Goal: Communication & Community: Answer question/provide support

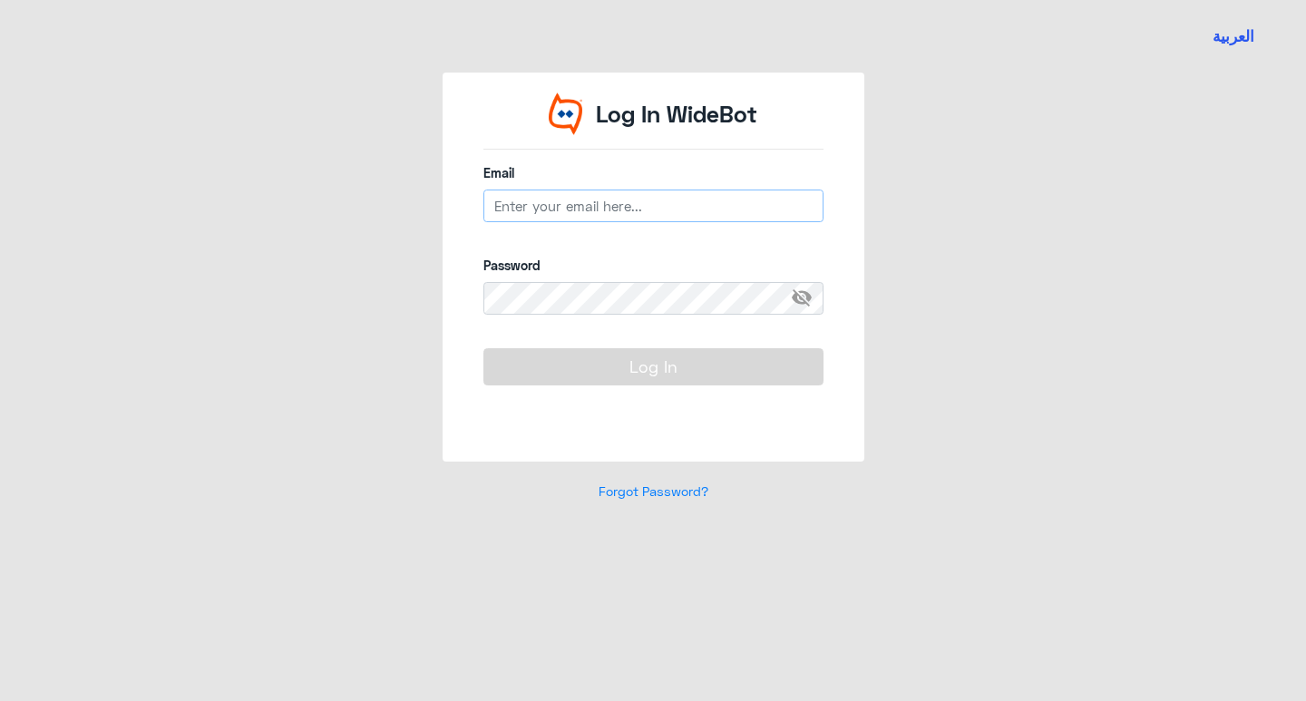
click at [596, 202] on input "email" at bounding box center [653, 206] width 340 height 33
paste input "urway"
type input "u"
click at [771, 219] on input "email" at bounding box center [653, 206] width 340 height 33
paste input "[EMAIL_ADDRESS][DOMAIN_NAME]"
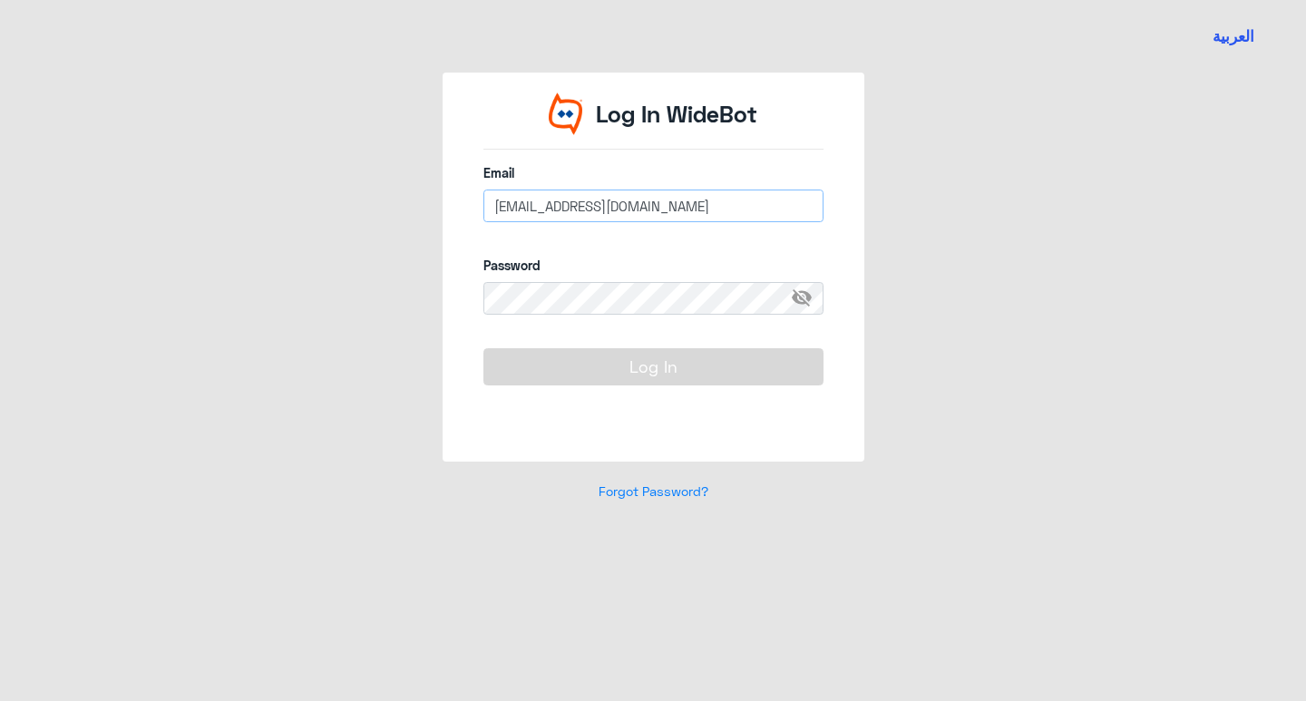
click at [599, 209] on input "[EMAIL_ADDRESS][DOMAIN_NAME]" at bounding box center [653, 206] width 340 height 33
click at [491, 209] on input "[EMAIL_ADDRESS][DOMAIN_NAME]" at bounding box center [653, 206] width 340 height 33
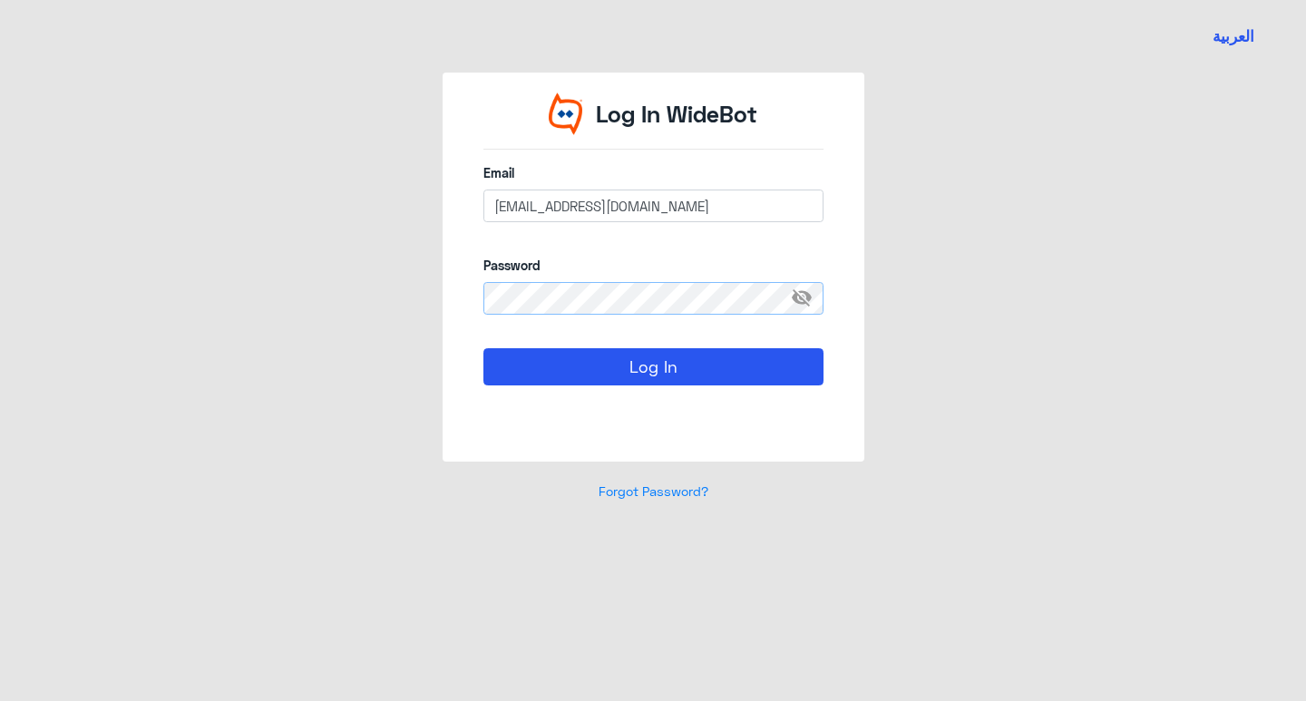
click at [483, 348] on button "Log In" at bounding box center [653, 366] width 340 height 36
click at [803, 298] on span "visibility_off" at bounding box center [807, 298] width 33 height 33
click at [803, 298] on span "visibility" at bounding box center [807, 298] width 33 height 33
click at [600, 210] on input "[EMAIL_ADDRESS][DOMAIN_NAME]" at bounding box center [653, 206] width 340 height 33
click at [556, 211] on input "[EMAIL_ADDRESS][DOMAIN_NAME]" at bounding box center [653, 206] width 340 height 33
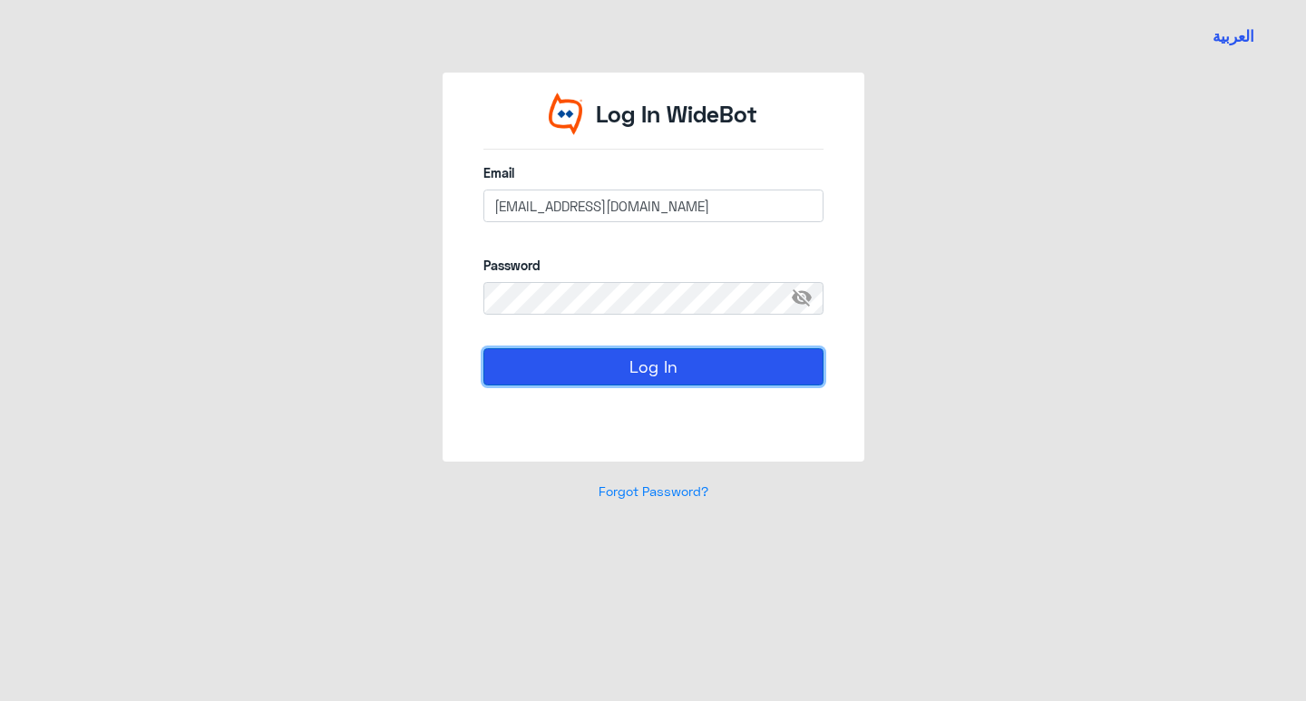
drag, startPoint x: 667, startPoint y: 368, endPoint x: 686, endPoint y: 380, distance: 21.6
click at [667, 367] on button "Log In" at bounding box center [653, 366] width 340 height 36
click at [723, 367] on button "Log In" at bounding box center [653, 366] width 340 height 36
click at [495, 203] on input "[EMAIL_ADDRESS][DOMAIN_NAME]" at bounding box center [653, 206] width 340 height 33
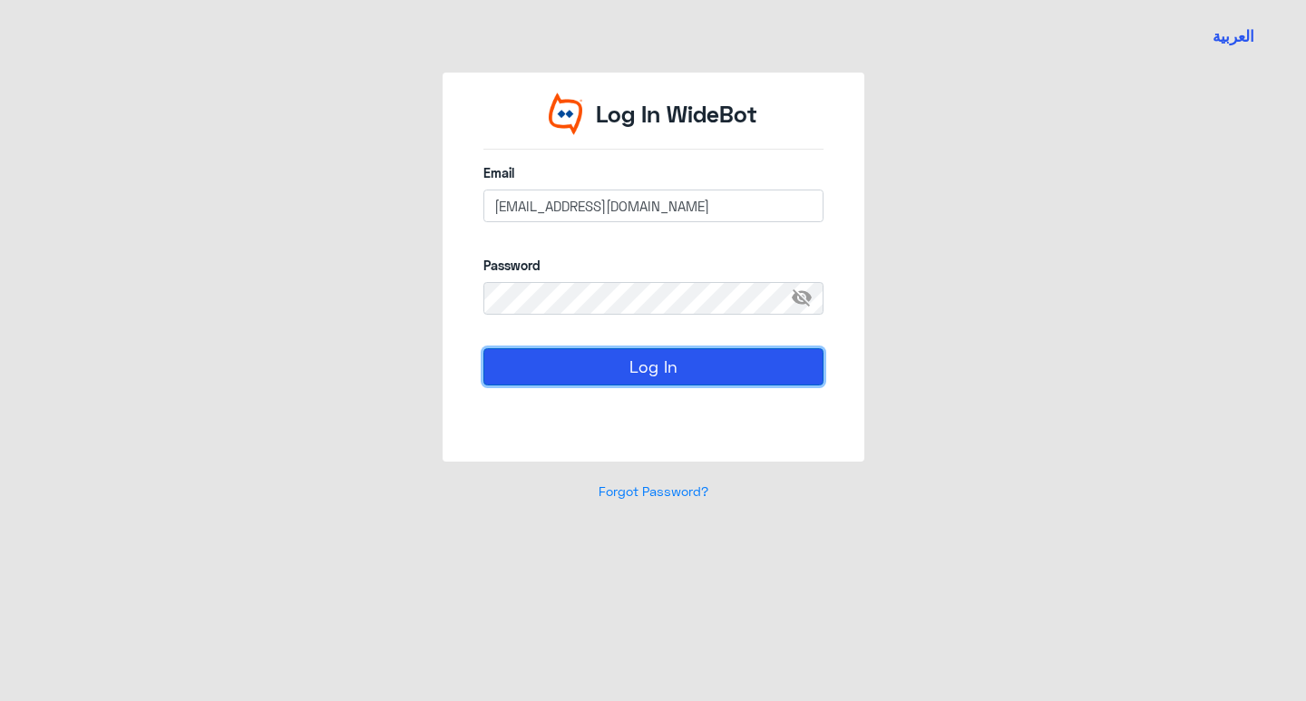
click at [664, 361] on button "Log In" at bounding box center [653, 366] width 340 height 36
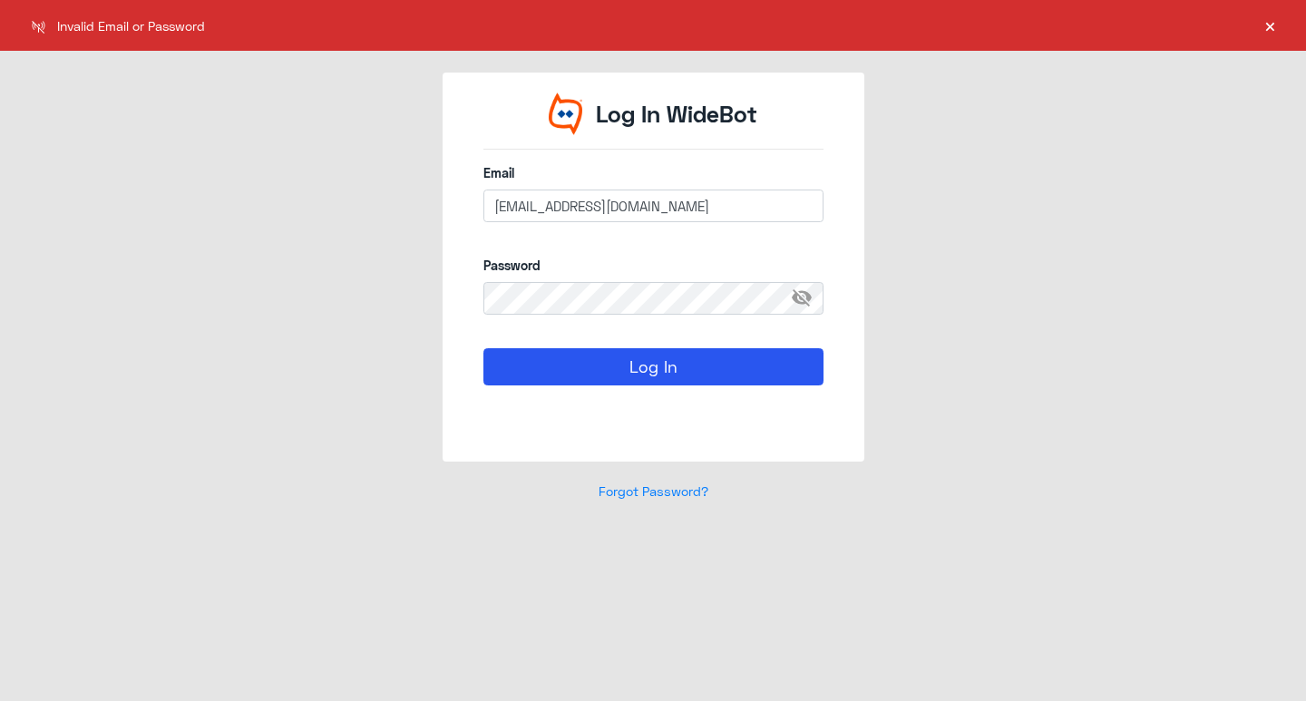
click at [1261, 30] on button "×" at bounding box center [1270, 25] width 18 height 18
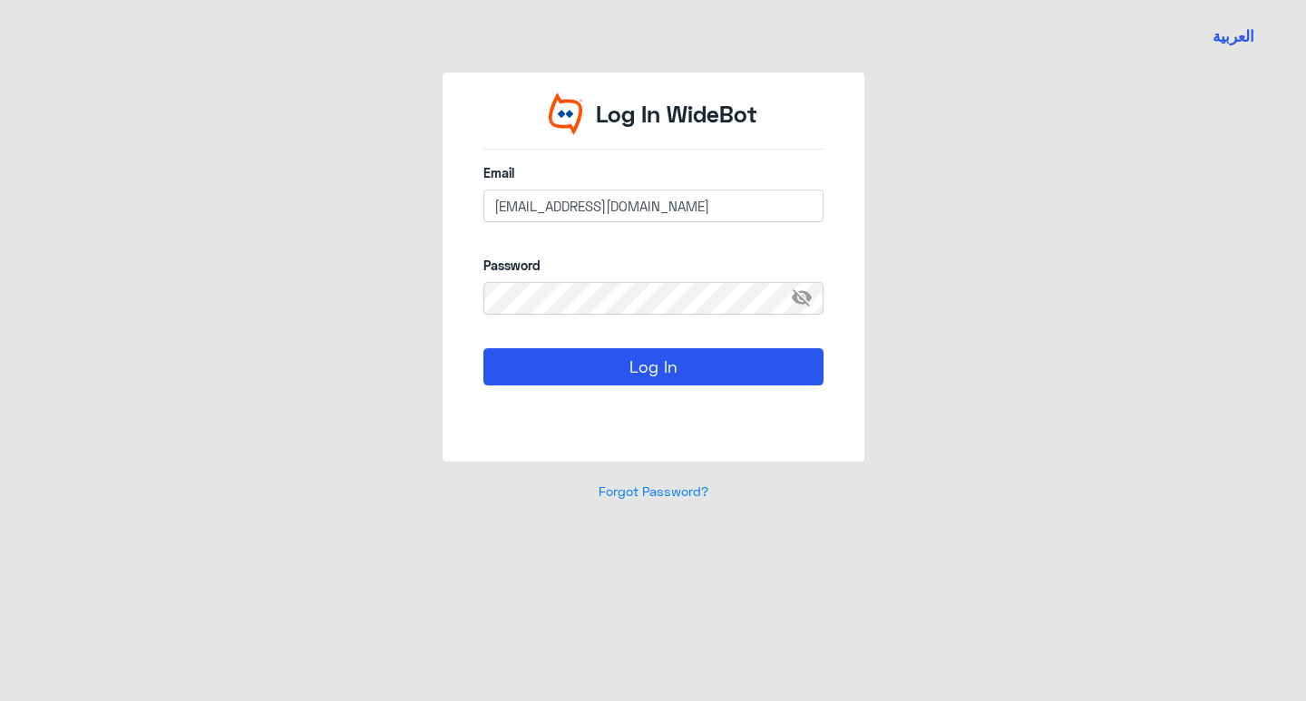
click at [1231, 34] on button "العربية" at bounding box center [1234, 36] width 42 height 23
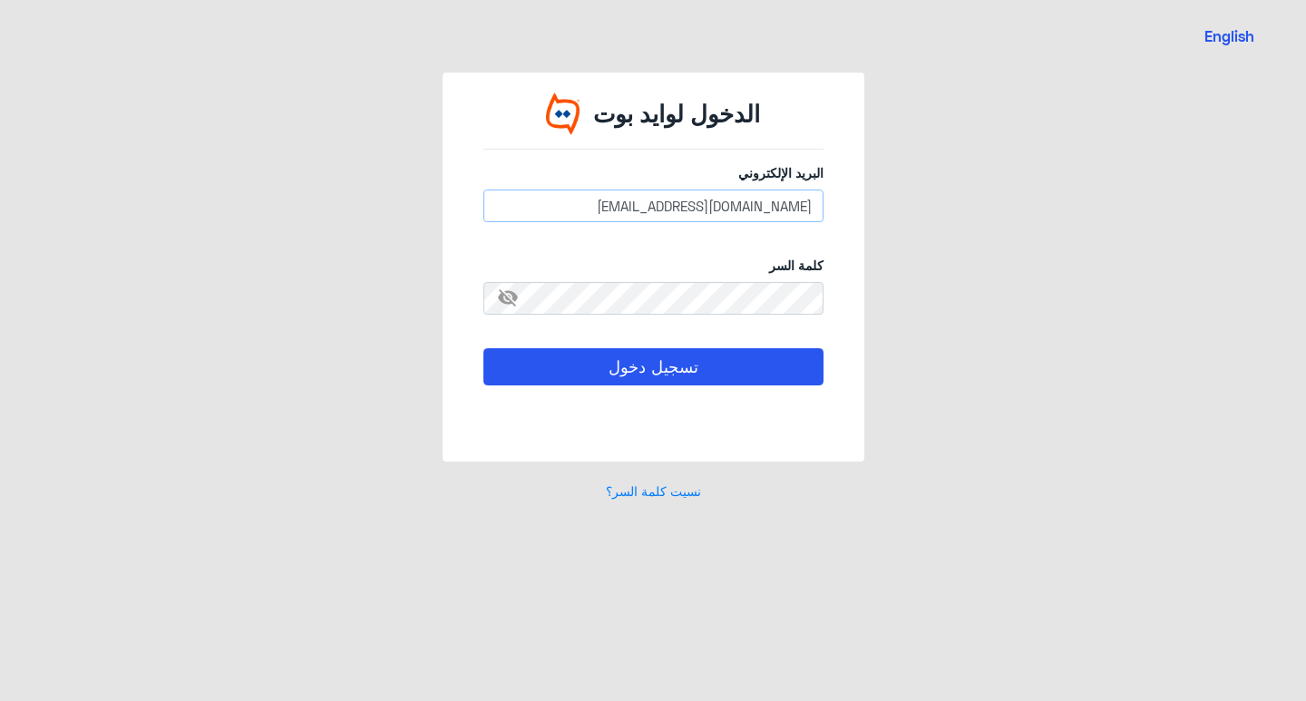
click at [672, 202] on input "[EMAIL_ADDRESS][DOMAIN_NAME]" at bounding box center [653, 206] width 340 height 33
drag, startPoint x: 682, startPoint y: 207, endPoint x: 869, endPoint y: 206, distance: 186.8
click at [869, 206] on div "الدخول [PERSON_NAME] البريد الإلكتروني [EMAIL_ADDRESS][DOMAIN_NAME] كلمة السر v…" at bounding box center [653, 298] width 1034 height 450
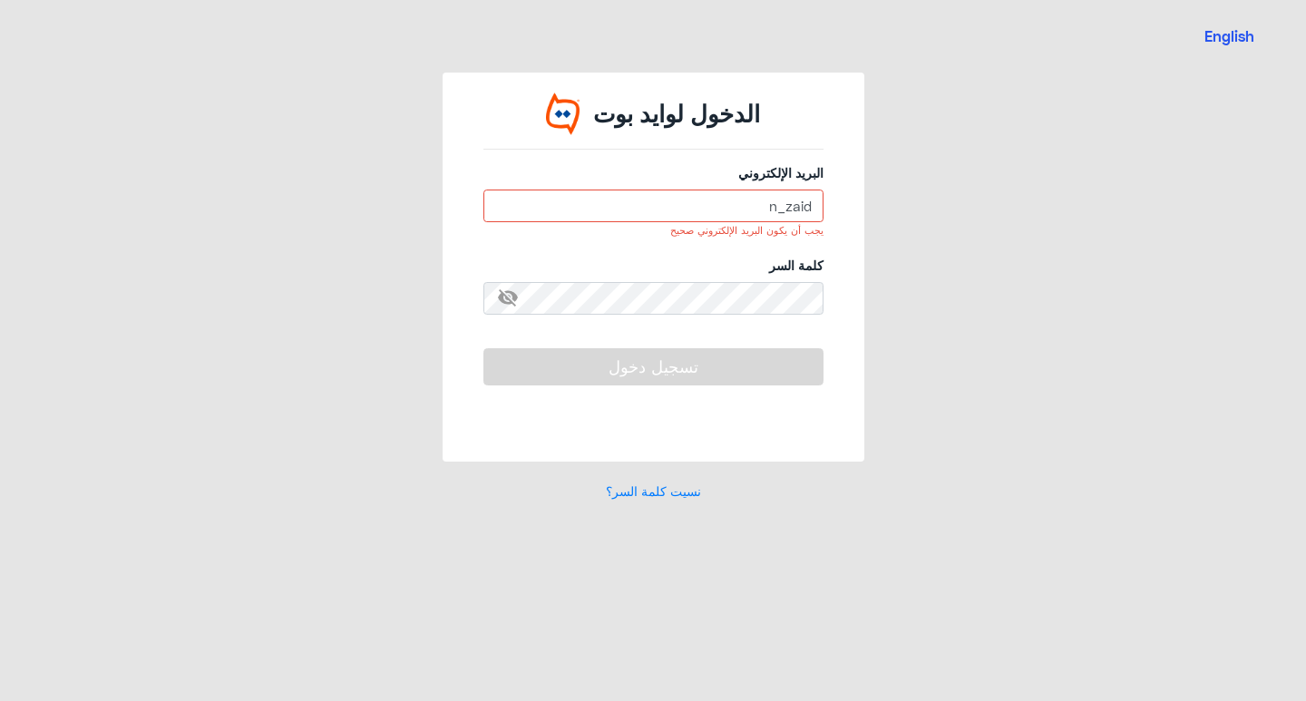
click at [737, 323] on div "كلمة السر visibility_off" at bounding box center [653, 295] width 340 height 79
click at [720, 200] on input "n_zaid" at bounding box center [653, 206] width 340 height 33
type input "n_zaid"
click at [502, 310] on span "visibility_off" at bounding box center [499, 298] width 33 height 33
click at [566, 376] on button "تسجيل دخول" at bounding box center [653, 366] width 340 height 36
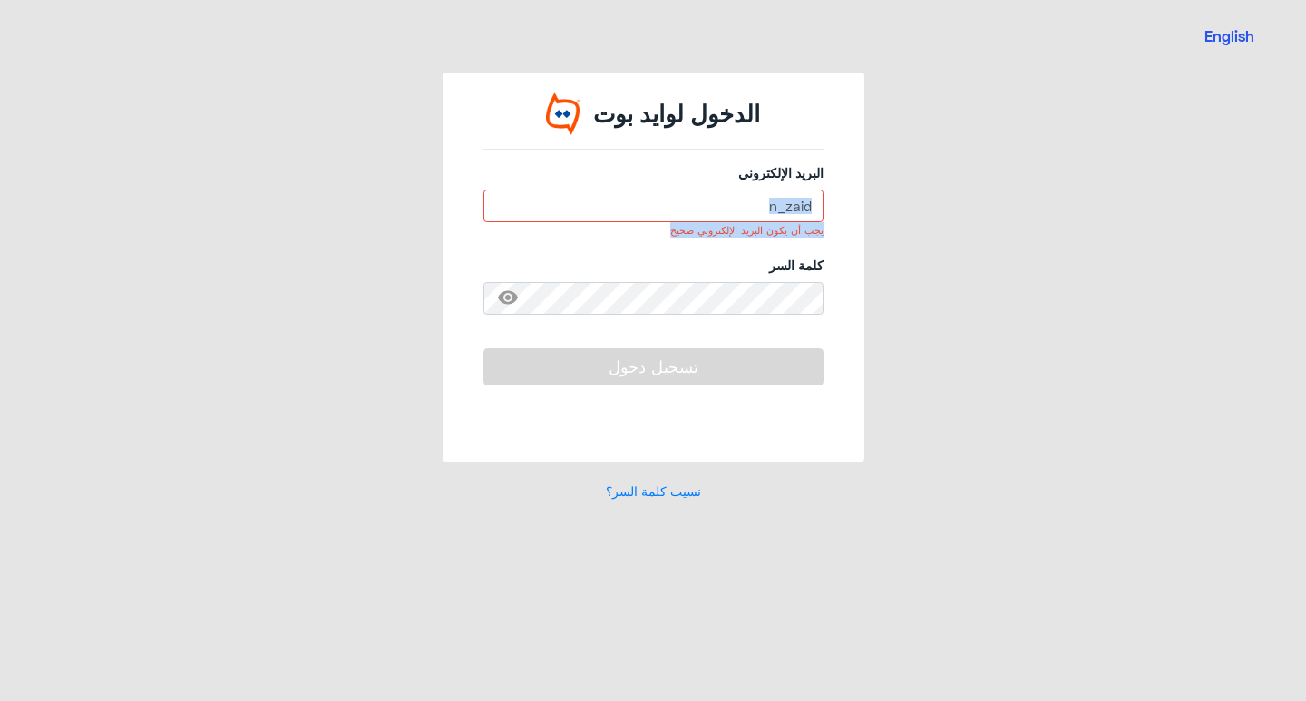
drag, startPoint x: 676, startPoint y: 226, endPoint x: 863, endPoint y: 190, distance: 191.2
click at [863, 190] on div "الدخول [PERSON_NAME] البريد الإلكتروني n_zaid يجب أن يكون البريد الإلكتروني صحي…" at bounding box center [654, 267] width 422 height 389
click at [875, 183] on div "الدخول [PERSON_NAME] البريد الإلكتروني n_zaid يجب أن يكون البريد الإلكتروني صحي…" at bounding box center [653, 298] width 1034 height 450
drag, startPoint x: 755, startPoint y: 213, endPoint x: 846, endPoint y: 221, distance: 91.1
click at [846, 221] on div "الدخول [PERSON_NAME] البريد الإلكتروني n_zaid يجب أن يكون البريد الإلكتروني صحي…" at bounding box center [654, 267] width 422 height 389
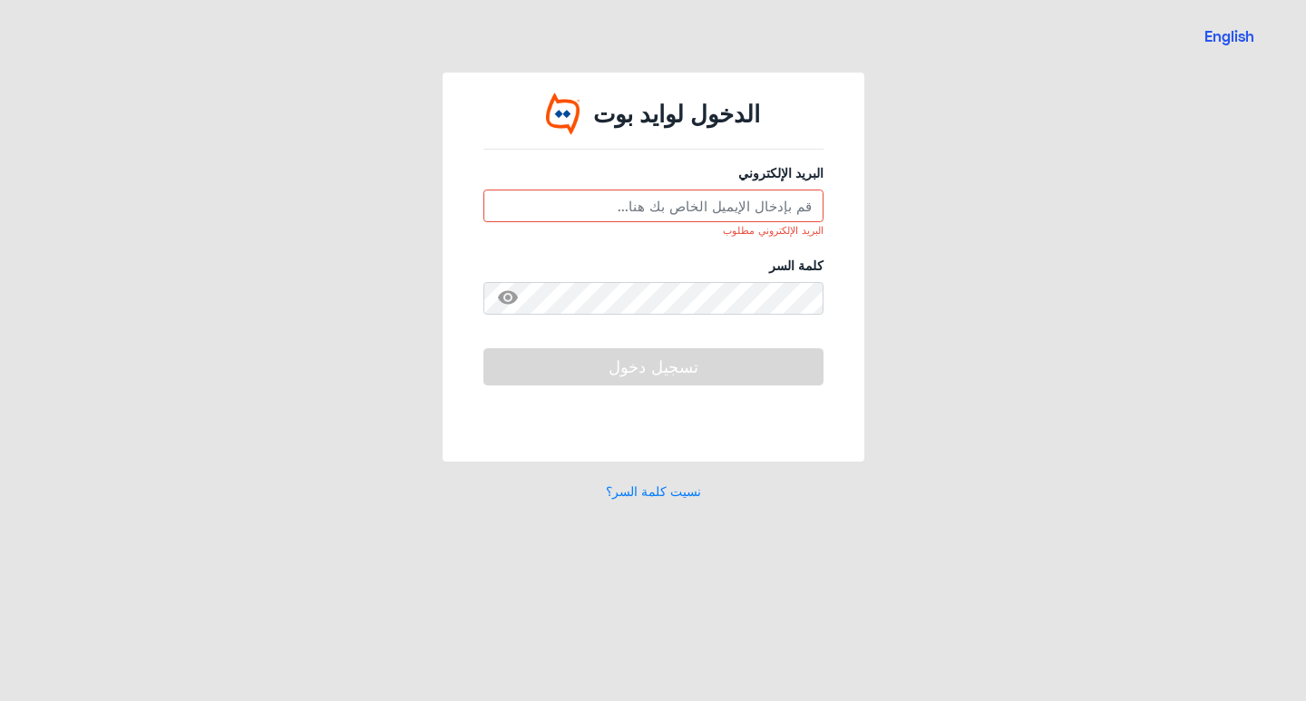
paste input "[EMAIL_ADDRESS][DOMAIN_NAME]"
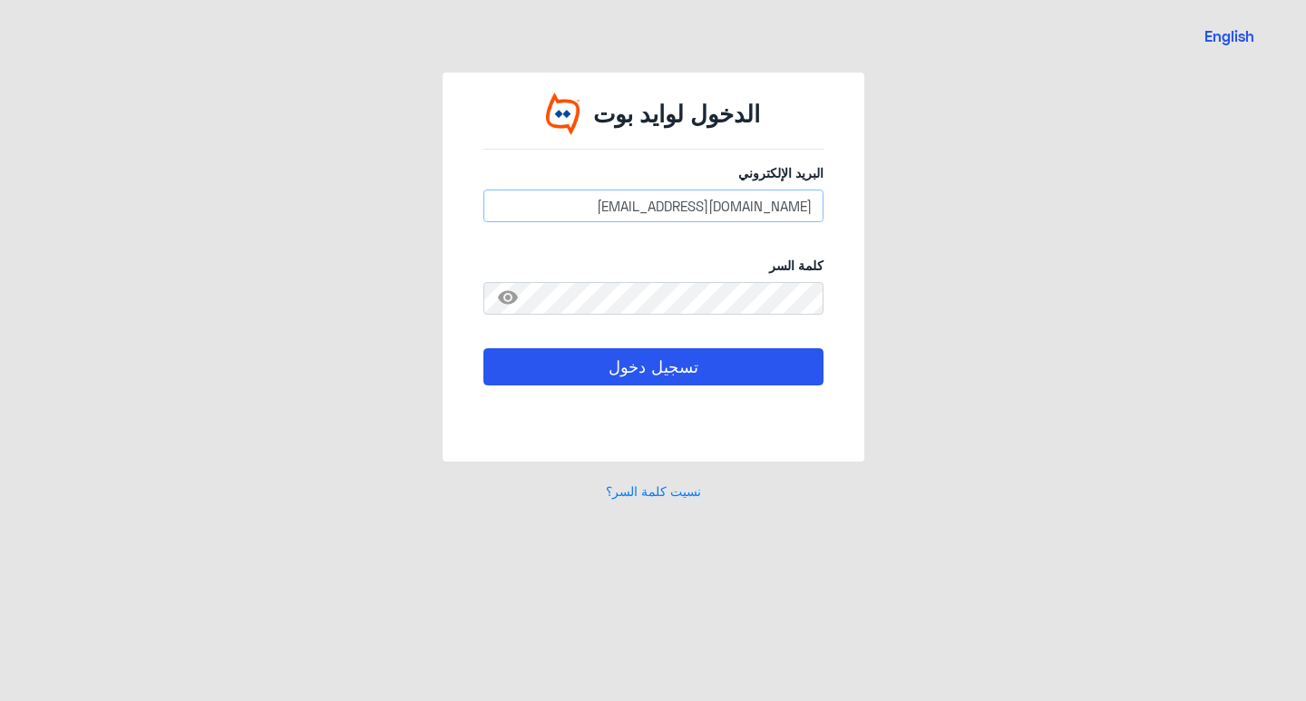
type input "[EMAIL_ADDRESS][DOMAIN_NAME]"
click at [703, 366] on button "تسجيل دخول" at bounding box center [653, 366] width 340 height 36
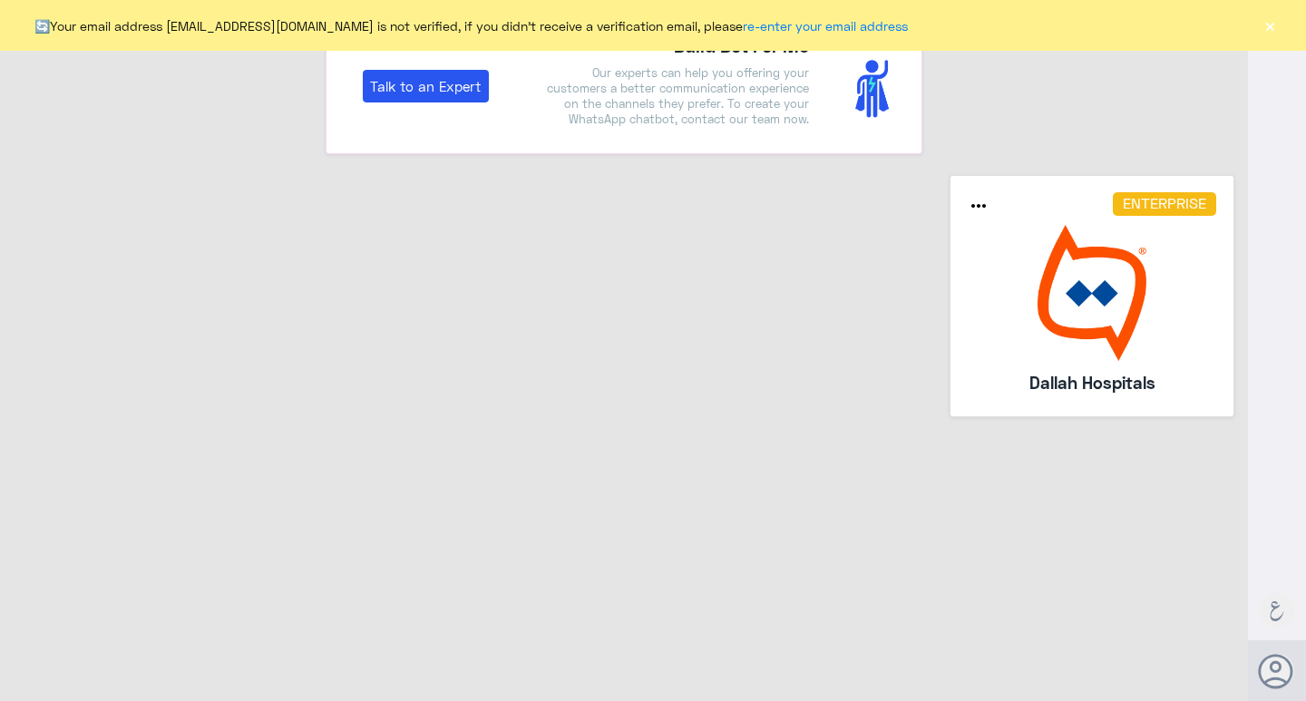
click at [1050, 269] on img at bounding box center [1092, 293] width 249 height 136
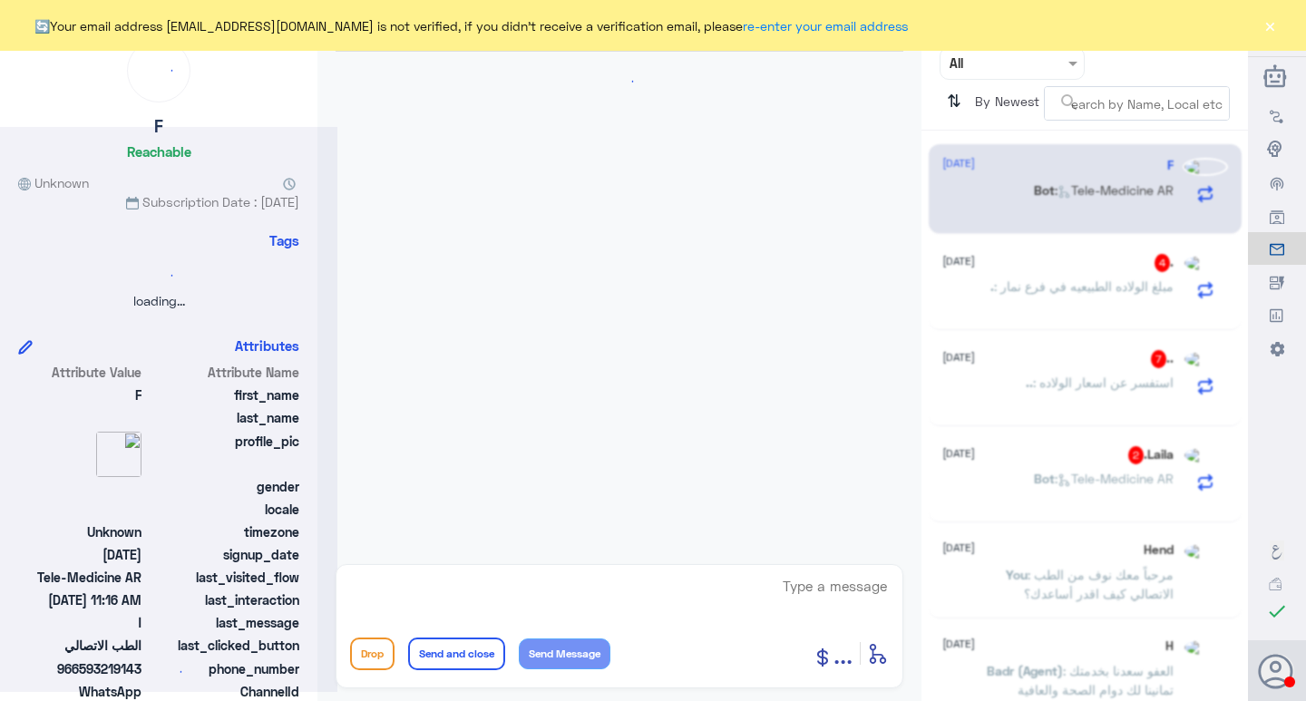
click at [1269, 30] on button "×" at bounding box center [1270, 25] width 18 height 18
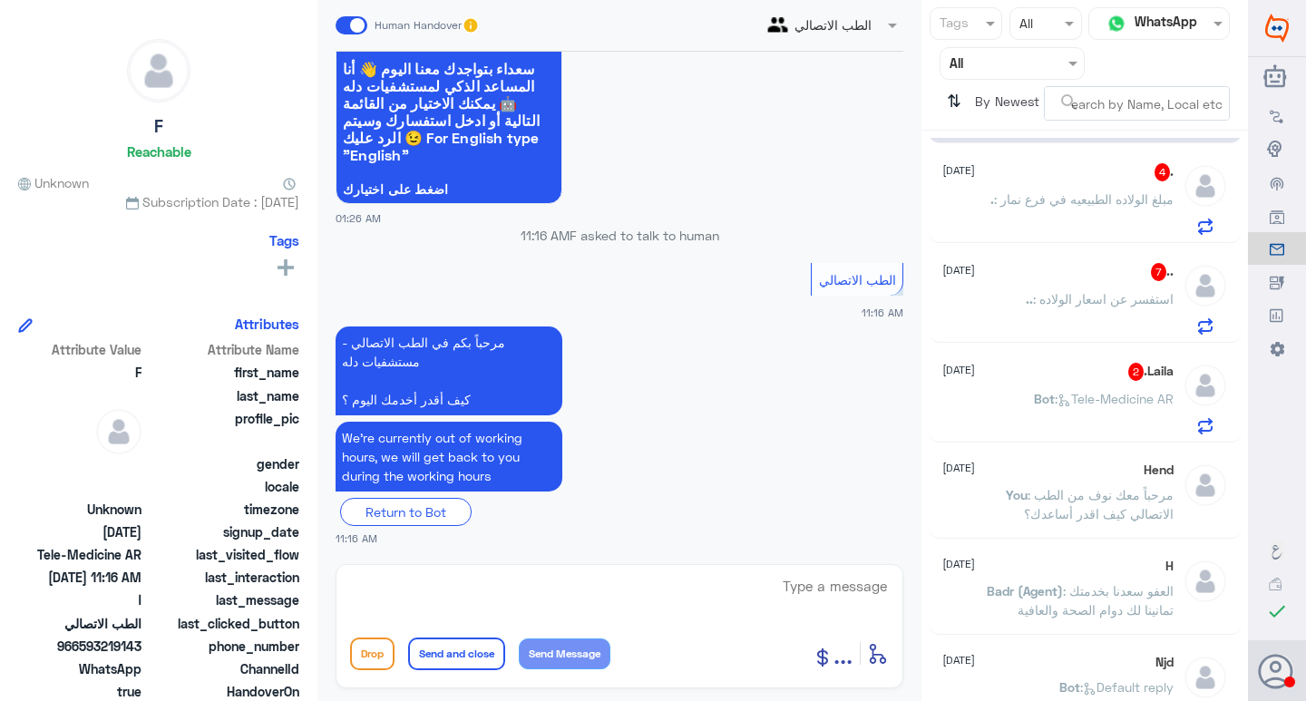
scroll to position [93, 0]
click at [1053, 375] on div "Laila. 2 [DATE]" at bounding box center [1057, 373] width 231 height 18
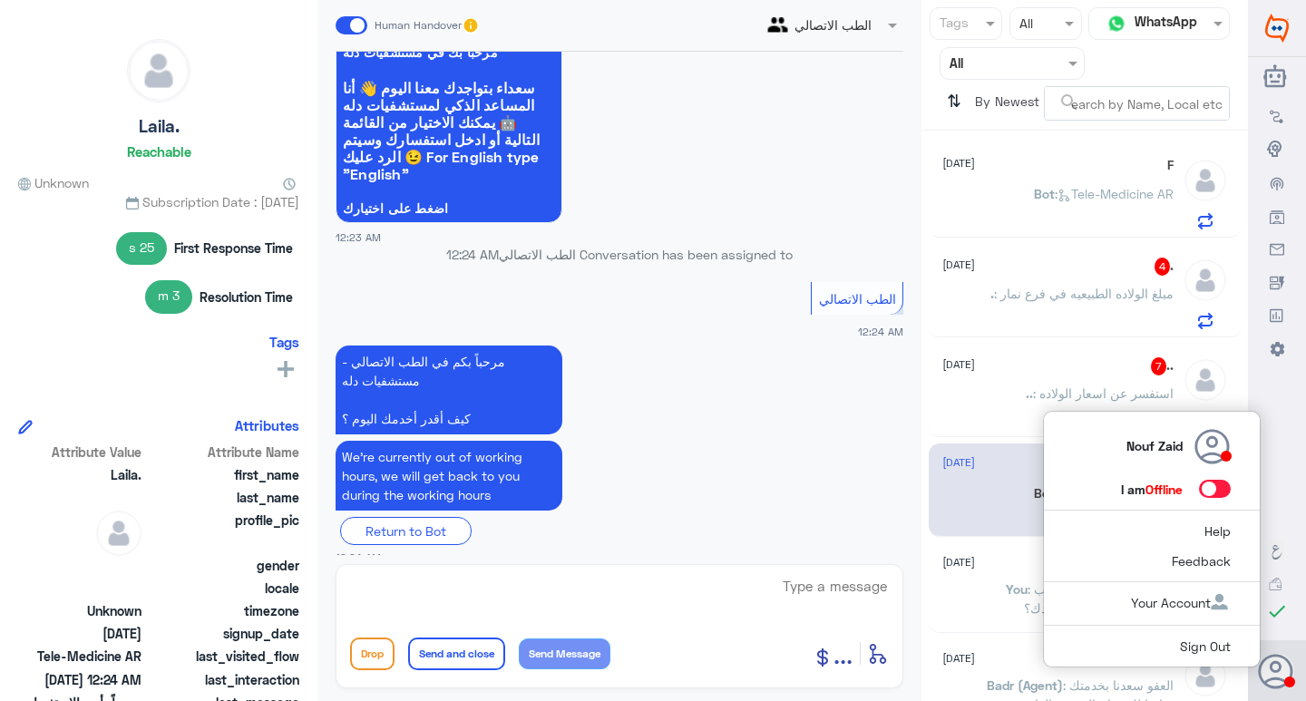
click at [1214, 486] on span at bounding box center [1215, 489] width 32 height 18
click at [0, 0] on input "checkbox" at bounding box center [0, 0] width 0 height 0
click at [1064, 504] on div "Nouf Zaid I am Online Help Feedback Your Account Sign Out" at bounding box center [1152, 540] width 218 height 258
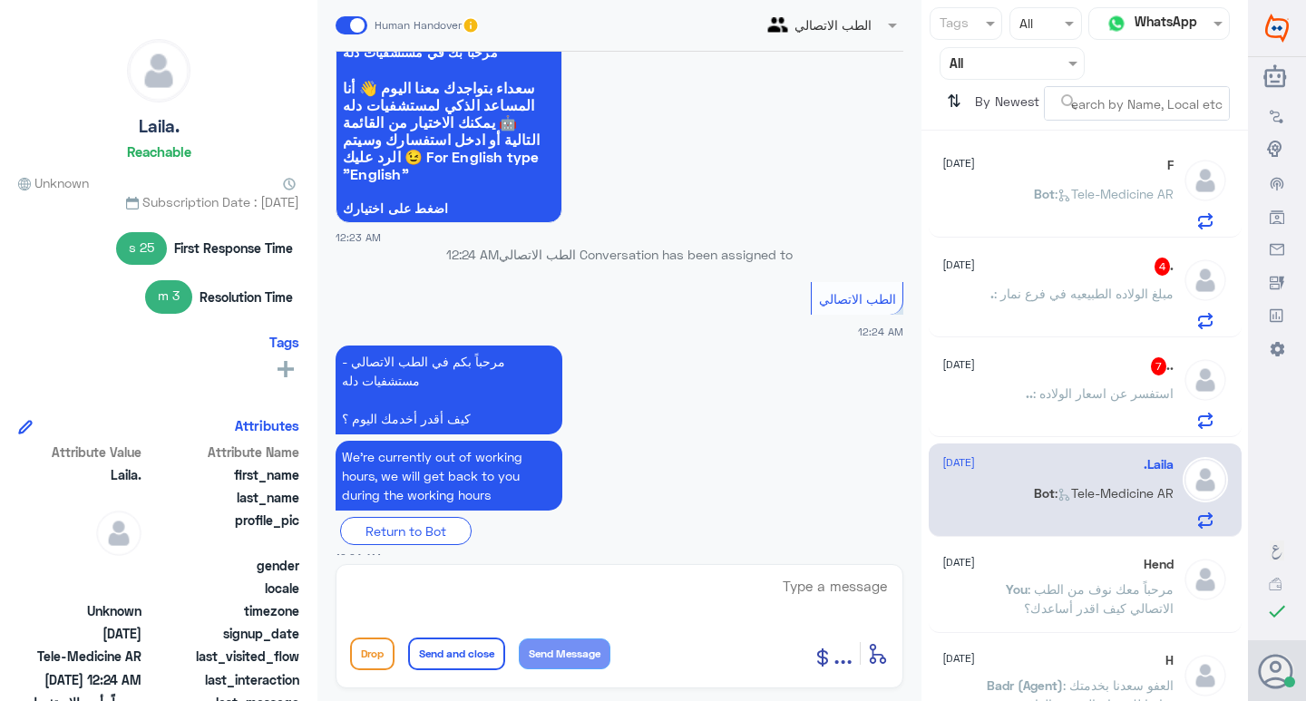
click at [993, 492] on div "Bot : Tele-Medicine AR" at bounding box center [1057, 508] width 231 height 41
click at [786, 590] on textarea at bounding box center [619, 596] width 539 height 44
type textarea "l"
type textarea "مرحبا معك نوف من الطب الاتصالي كيف اقدر اساعدك؟"
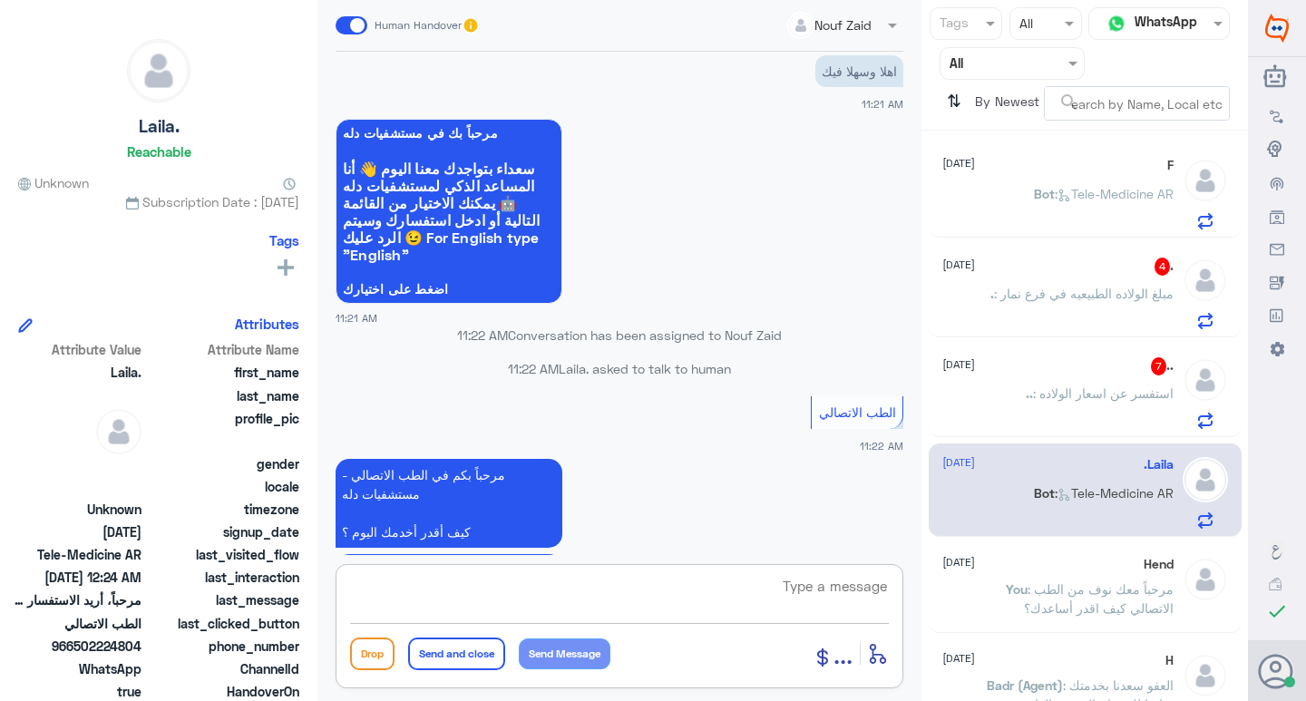
scroll to position [1822, 0]
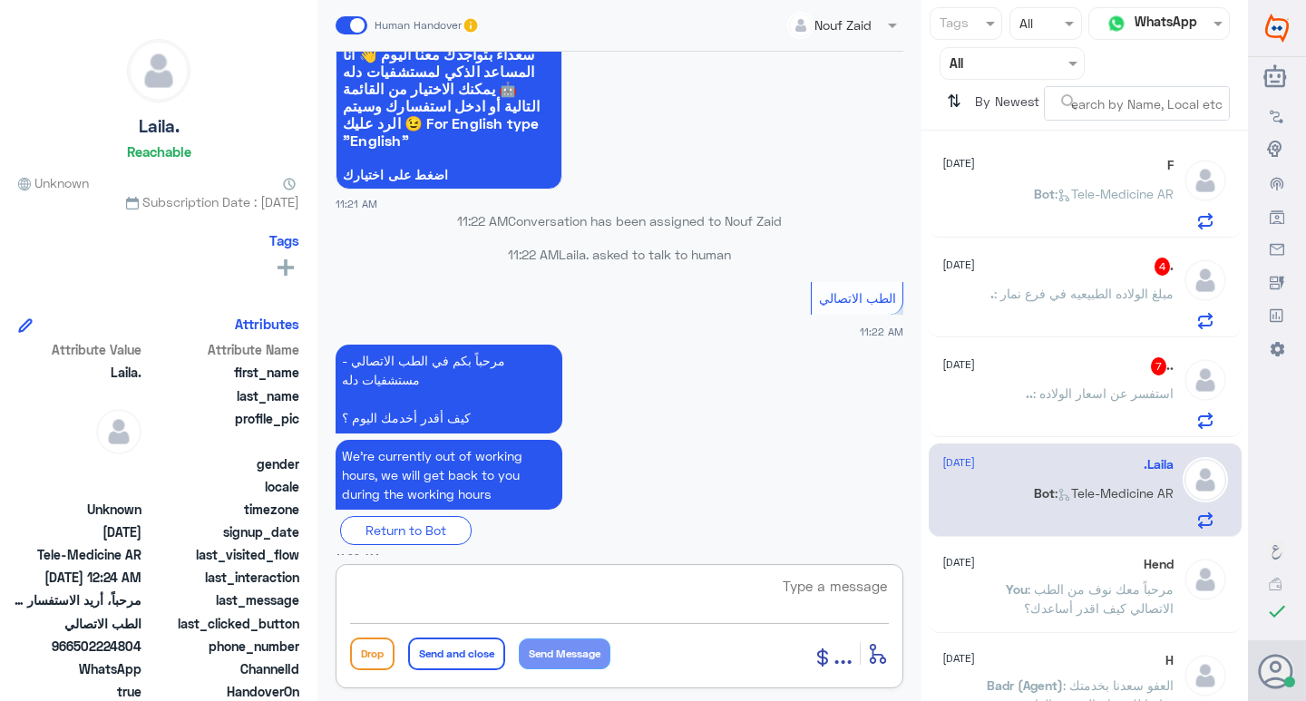
click at [1026, 397] on span ".." at bounding box center [1029, 392] width 7 height 15
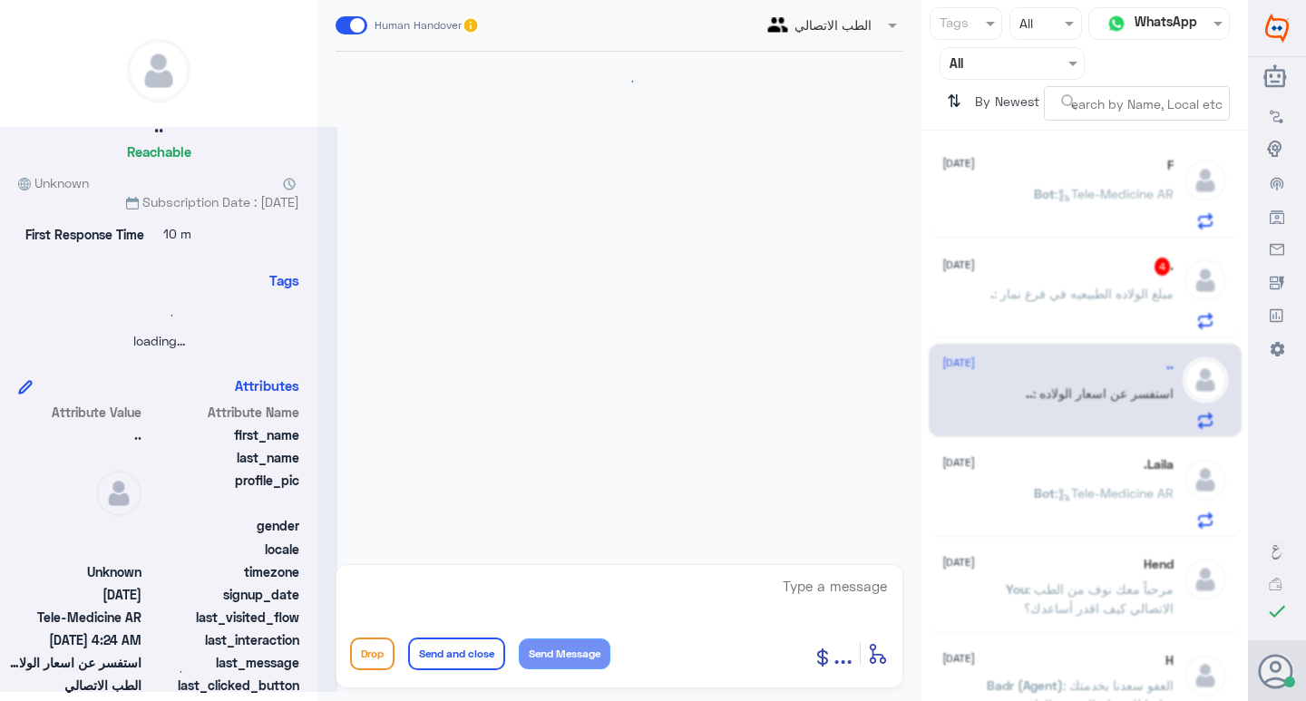
scroll to position [1243, 0]
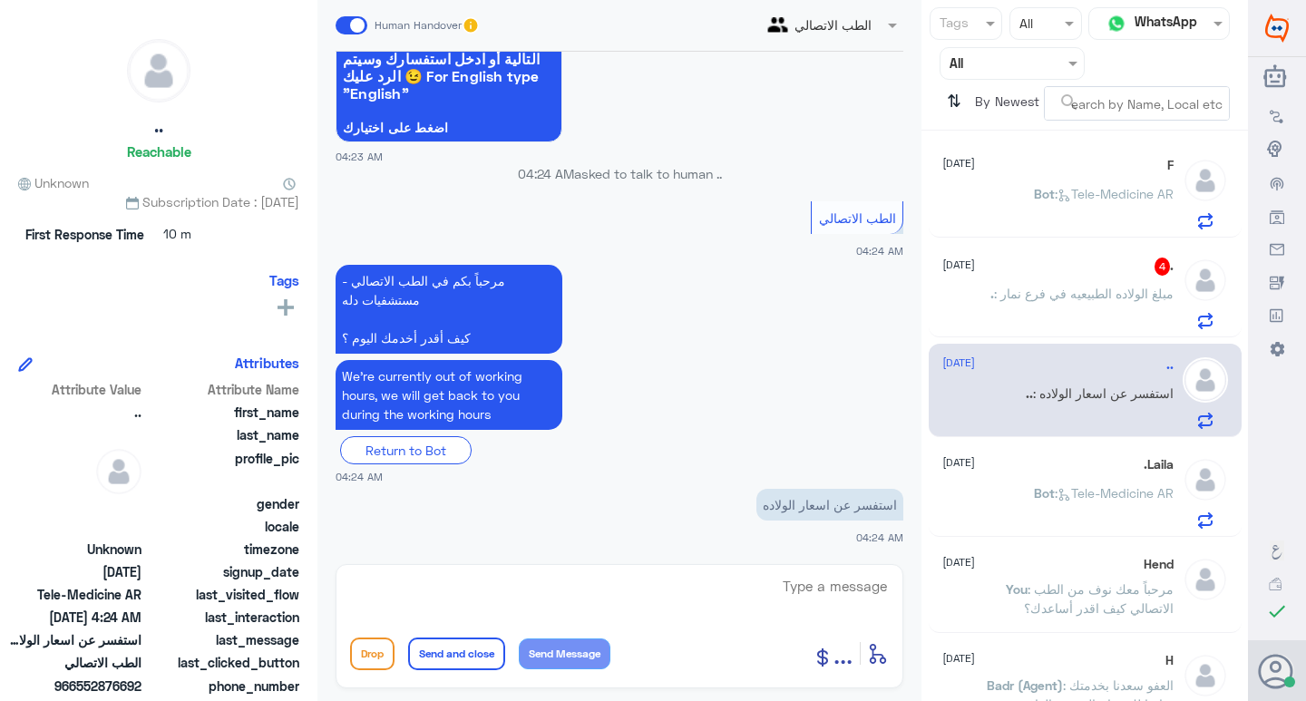
click at [841, 587] on textarea at bounding box center [619, 596] width 539 height 44
type textarea "مرحبا معك نوف من الطب الاتصالي"
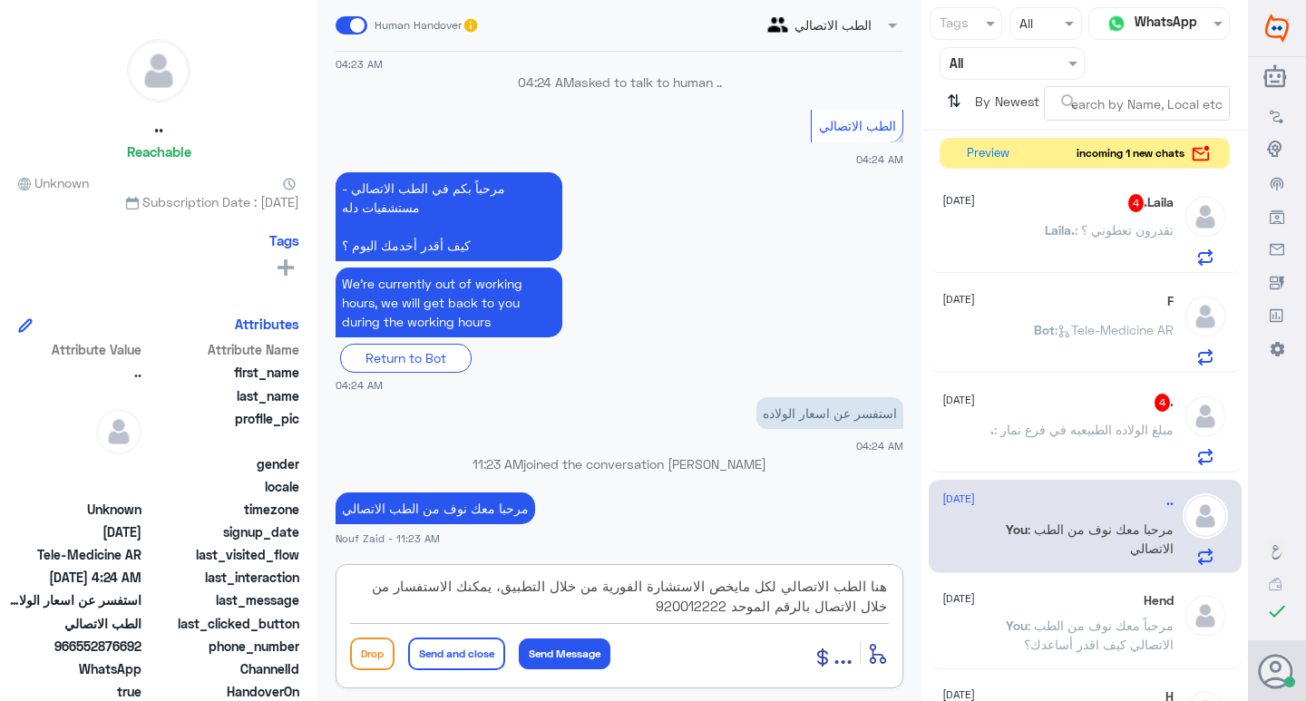
drag, startPoint x: 682, startPoint y: 609, endPoint x: 921, endPoint y: 561, distance: 244.0
click at [921, 561] on div "Channel WhatsApp Status × All Tags Agent Filter All search By Newest ⇅ incoming…" at bounding box center [624, 353] width 1248 height 706
type textarea "هنا الطب الاتصالي لكل مايخص الاستشارة الفورية من خلال التطبيق، يمكنك الاستفسار …"
click at [636, 417] on app-msgs-text "استفسر عن اسعار الولاده" at bounding box center [620, 414] width 568 height 34
drag, startPoint x: 678, startPoint y: 607, endPoint x: 896, endPoint y: 584, distance: 218.8
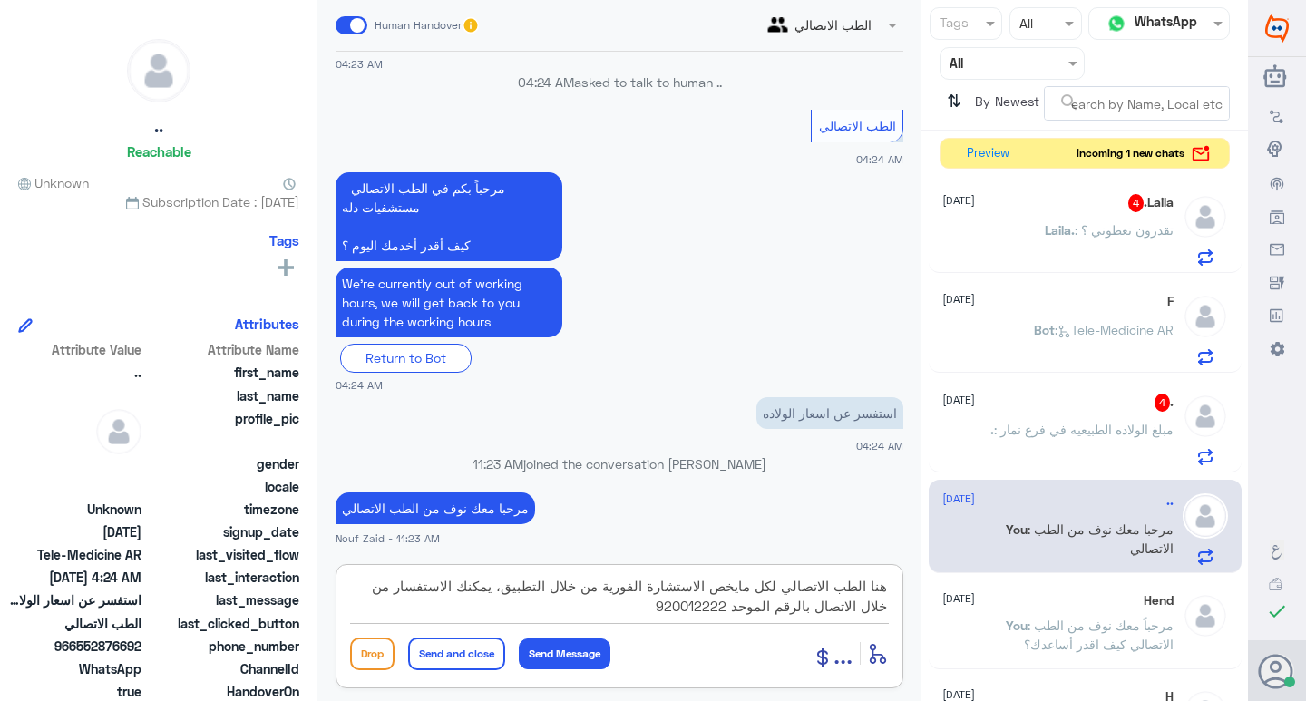
click at [896, 584] on div "هنا الطب الاتصالي لكل مايخص الاستشارة الفورية من خلال التطبيق، يمكنك الاستفسار …" at bounding box center [620, 626] width 568 height 124
click at [519, 508] on p "مرحبا معك نوف من الطب الاتصالي" at bounding box center [436, 508] width 200 height 32
copy div "مرحبا معك نوف من الطب الاتصالي"
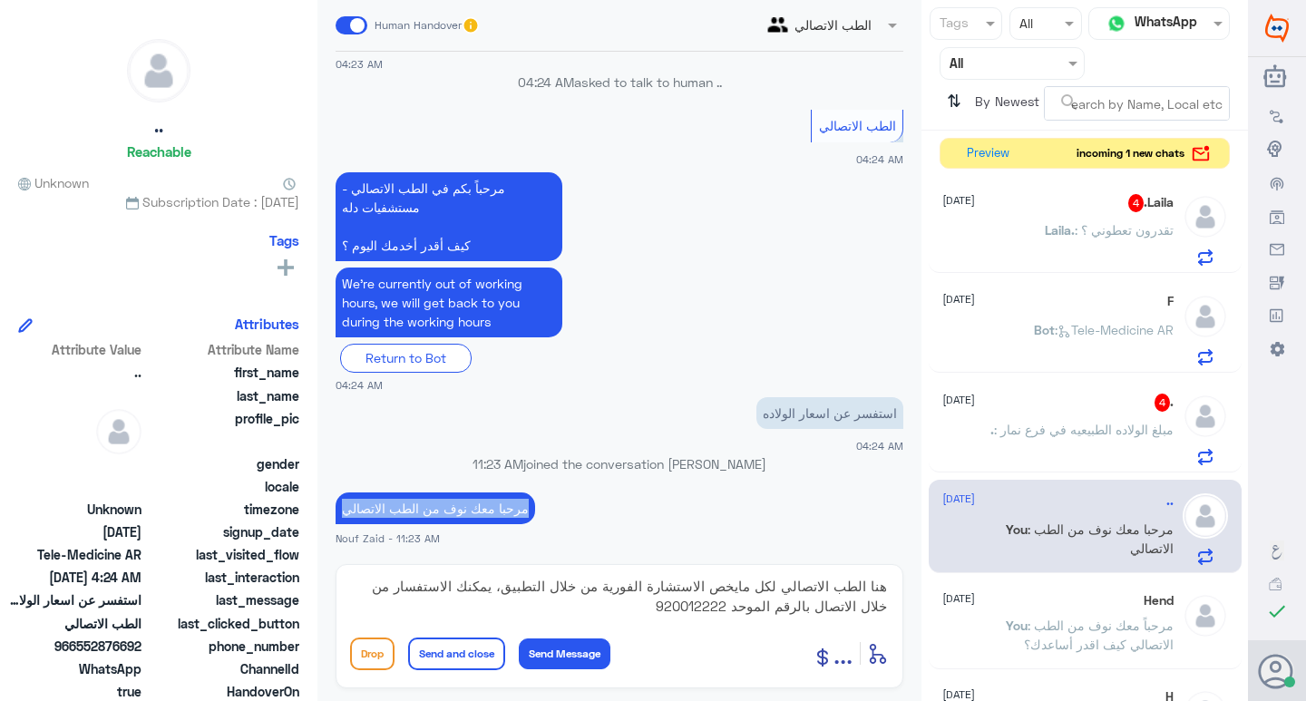
click at [478, 654] on button "Send and close" at bounding box center [456, 654] width 97 height 33
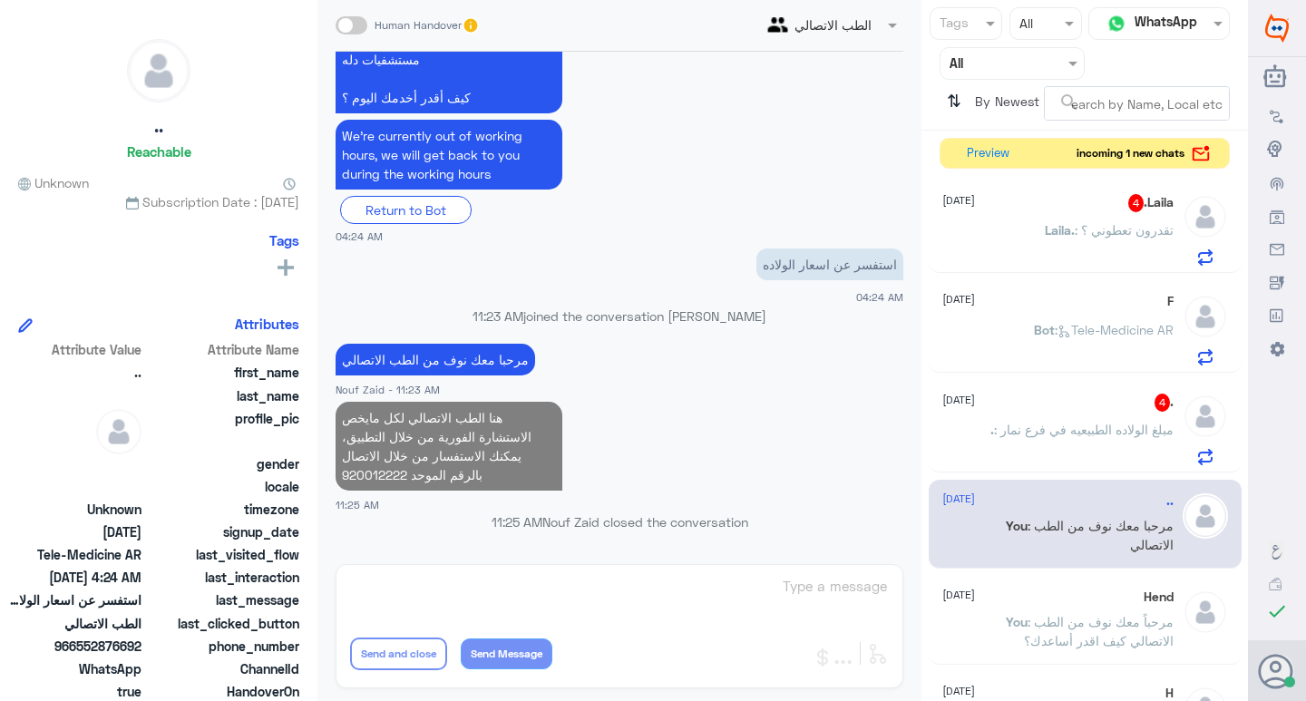
click at [1115, 217] on div "Laila. 4 [DATE] Laila. : تقدرون تعطوني ؟" at bounding box center [1057, 230] width 231 height 72
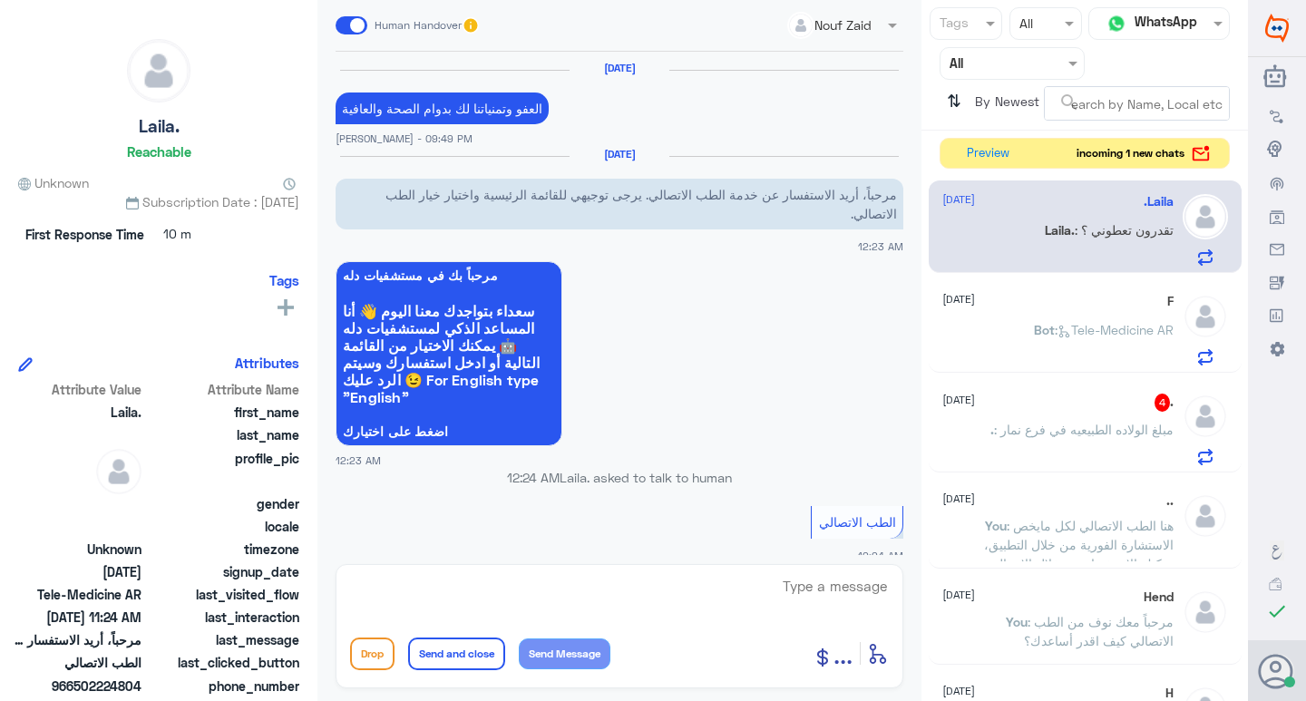
scroll to position [1211, 0]
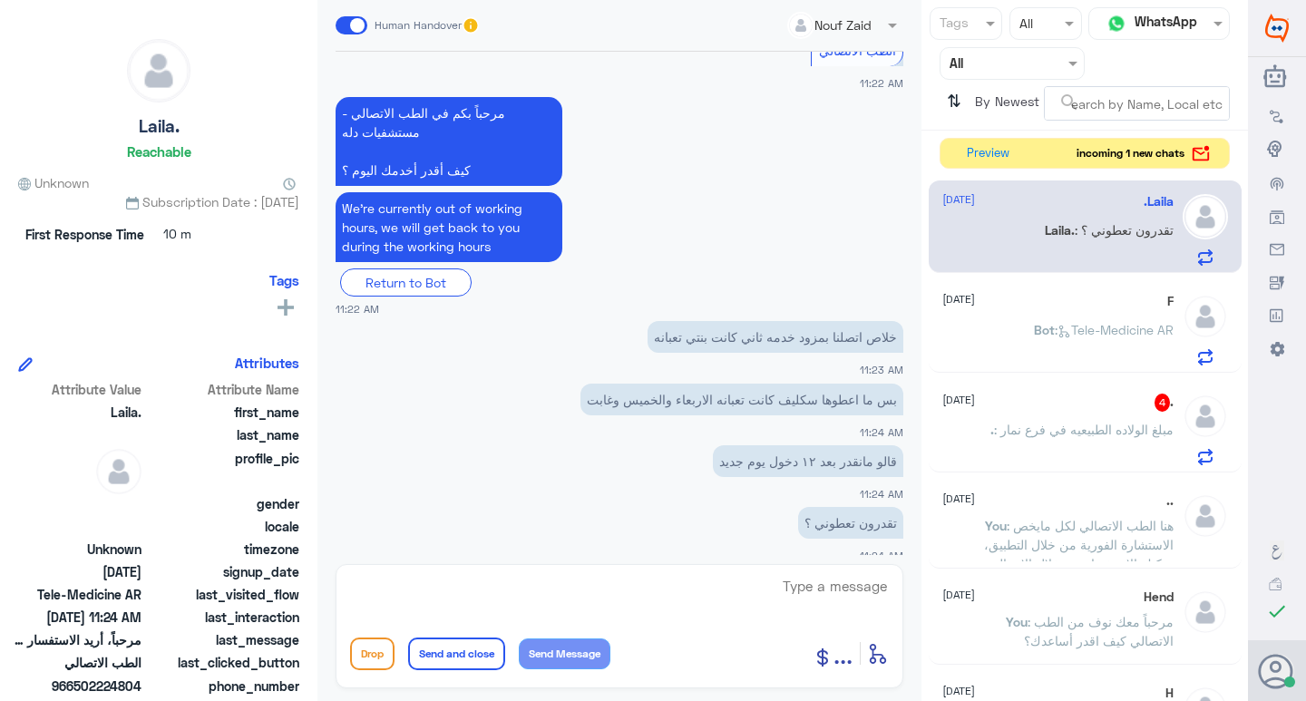
click at [491, 576] on textarea at bounding box center [619, 596] width 539 height 44
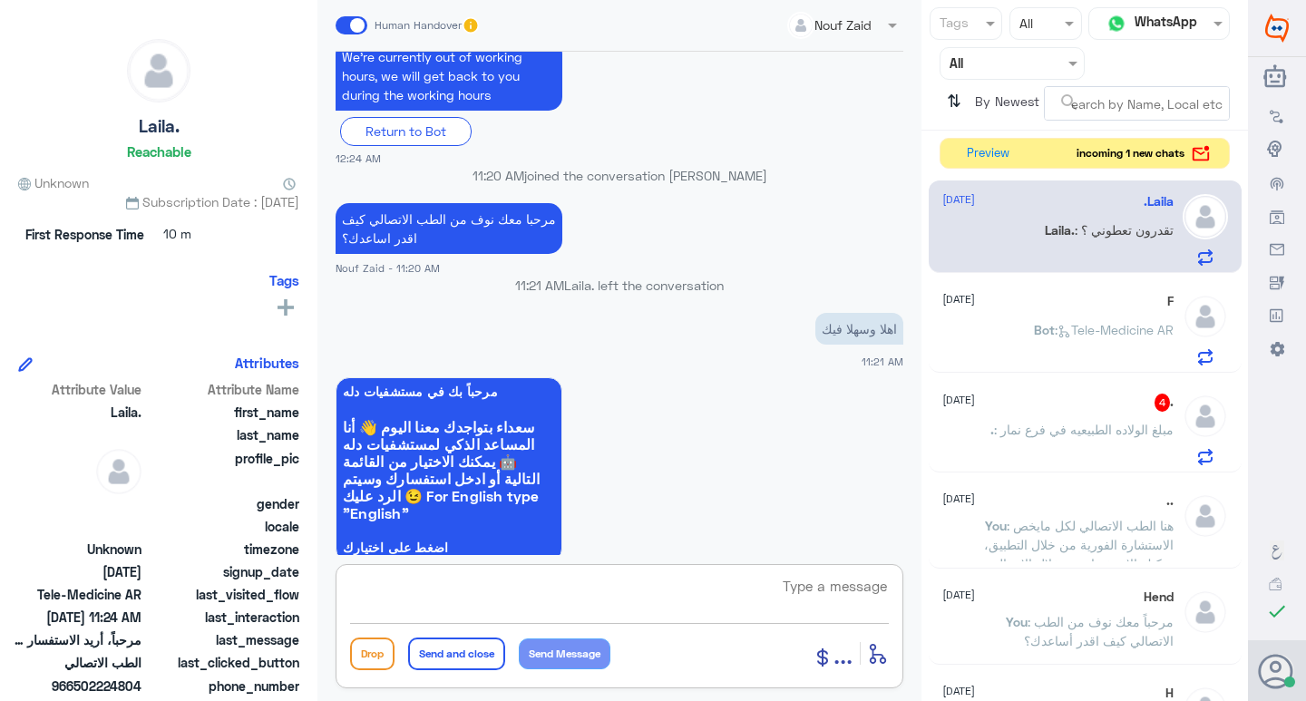
scroll to position [621, 0]
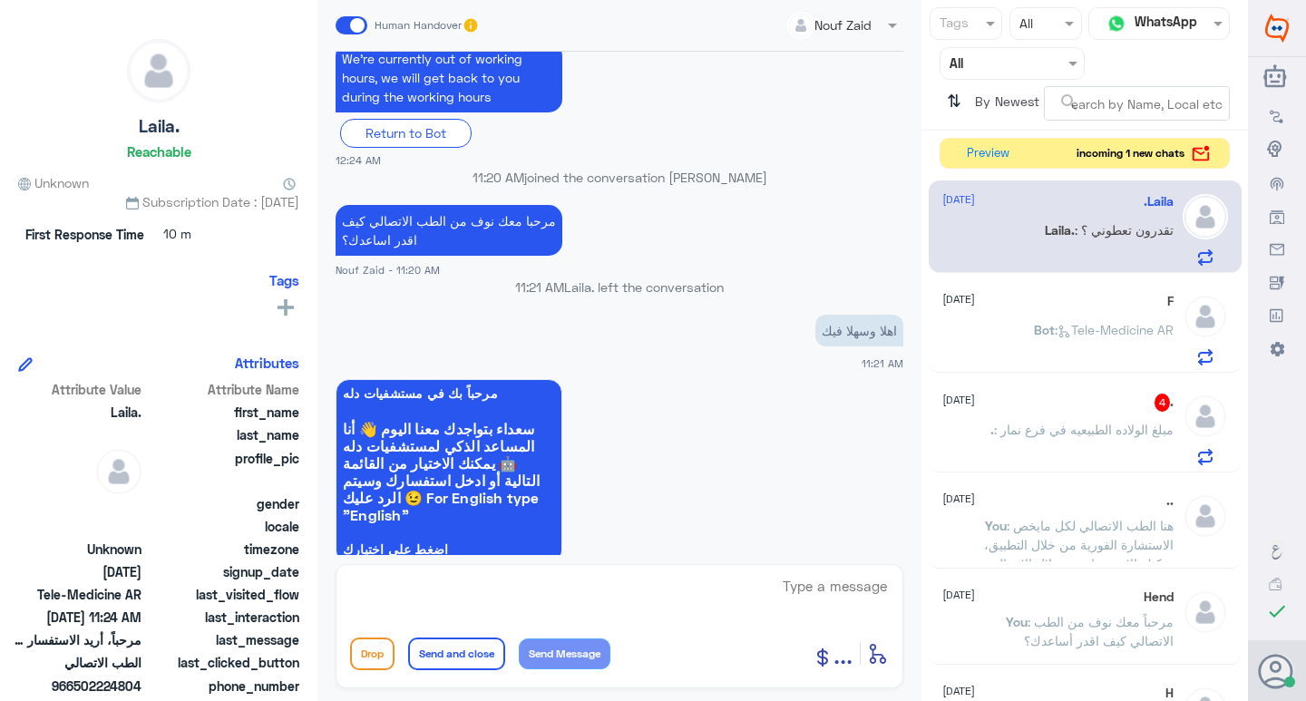
click at [436, 205] on p "مرحبا معك نوف من الطب الاتصالي كيف اقدر اساعدك؟" at bounding box center [449, 230] width 227 height 51
copy div "مرحبا معك نوف من الطب الاتصالي كيف اقدر اساعدك؟"
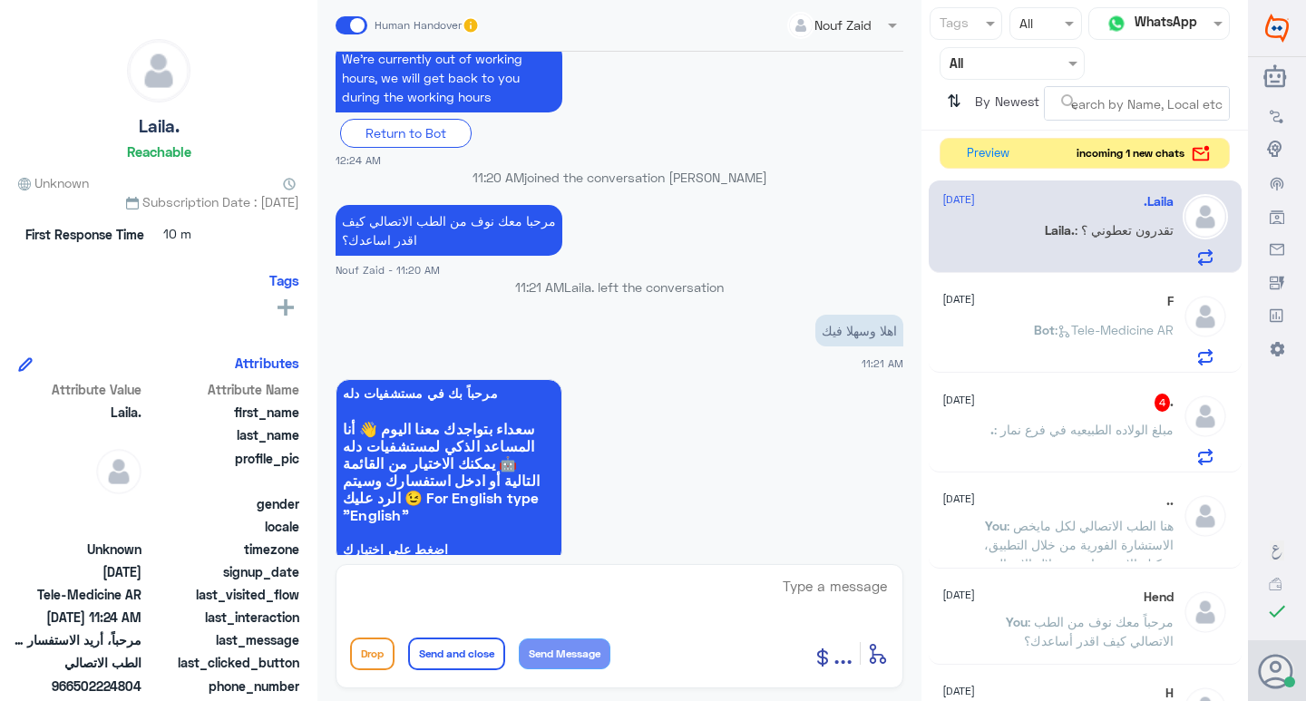
click at [975, 395] on span "[DATE]" at bounding box center [958, 400] width 33 height 16
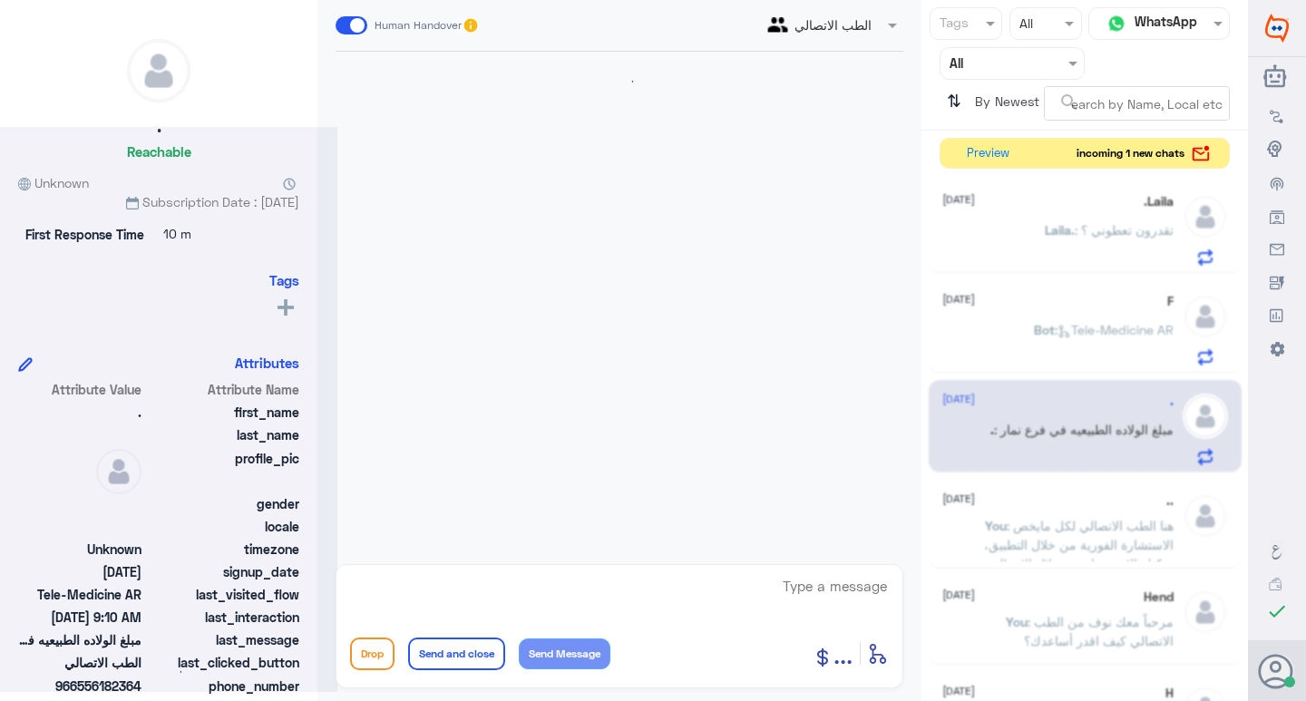
scroll to position [475, 0]
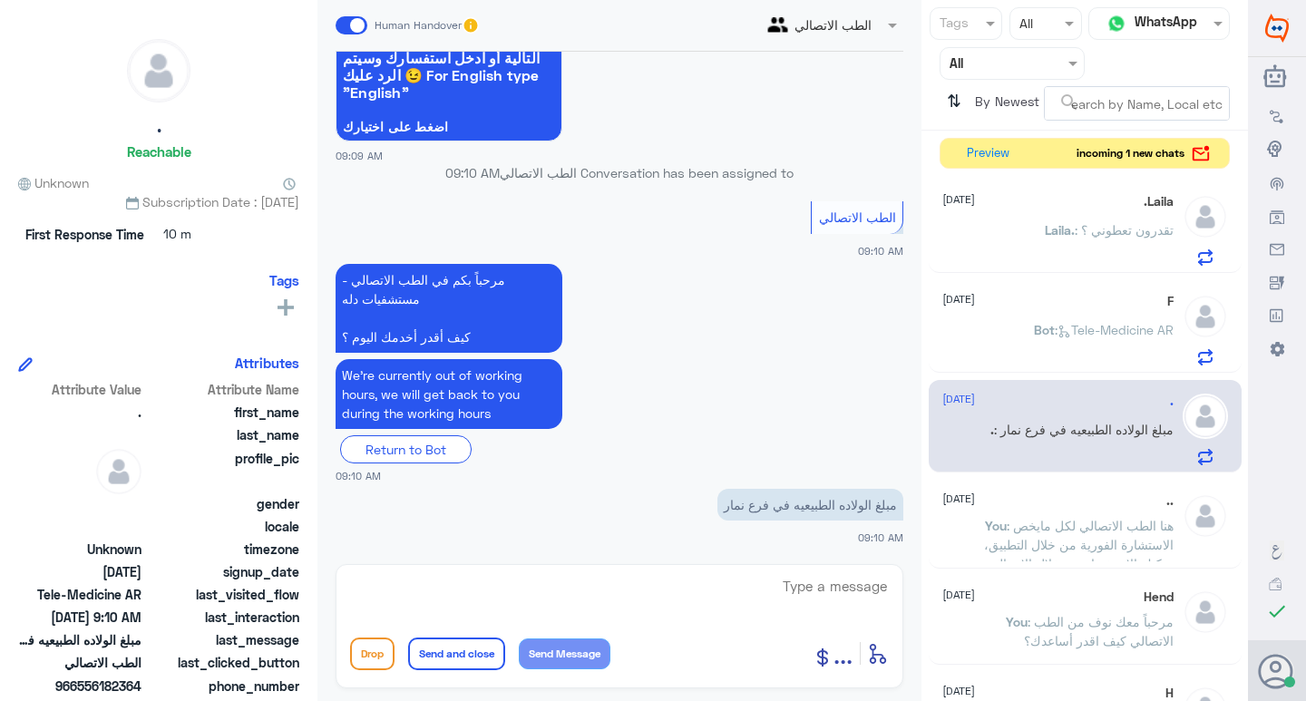
click at [754, 590] on textarea at bounding box center [619, 596] width 539 height 44
type textarea "ر"
paste textarea "مرحبا معك نوف من الطب الاتصالي"
type textarea "مرحبا معك نوف من الطب الاتصالي"
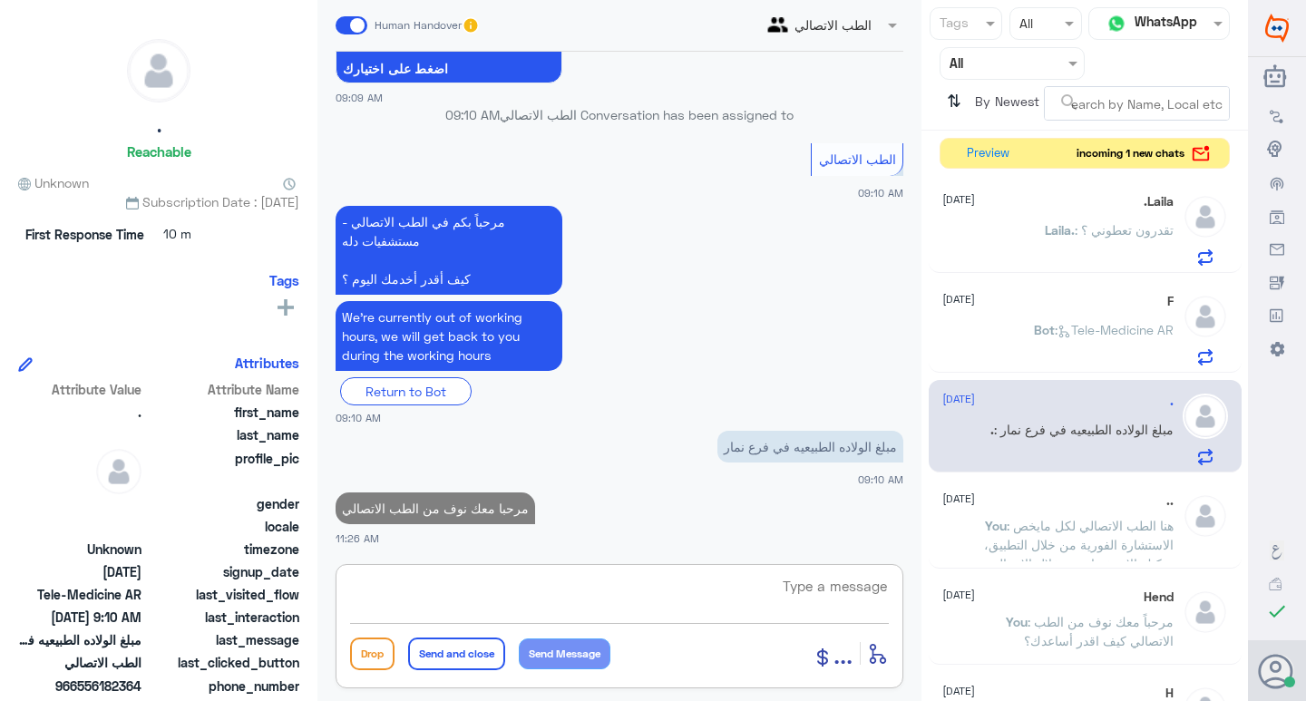
paste textarea "هنا الطب الاتصالي لكل مايخص الاستشارة الفورية من خلال التطبيق، يمكنك الاستفسار …"
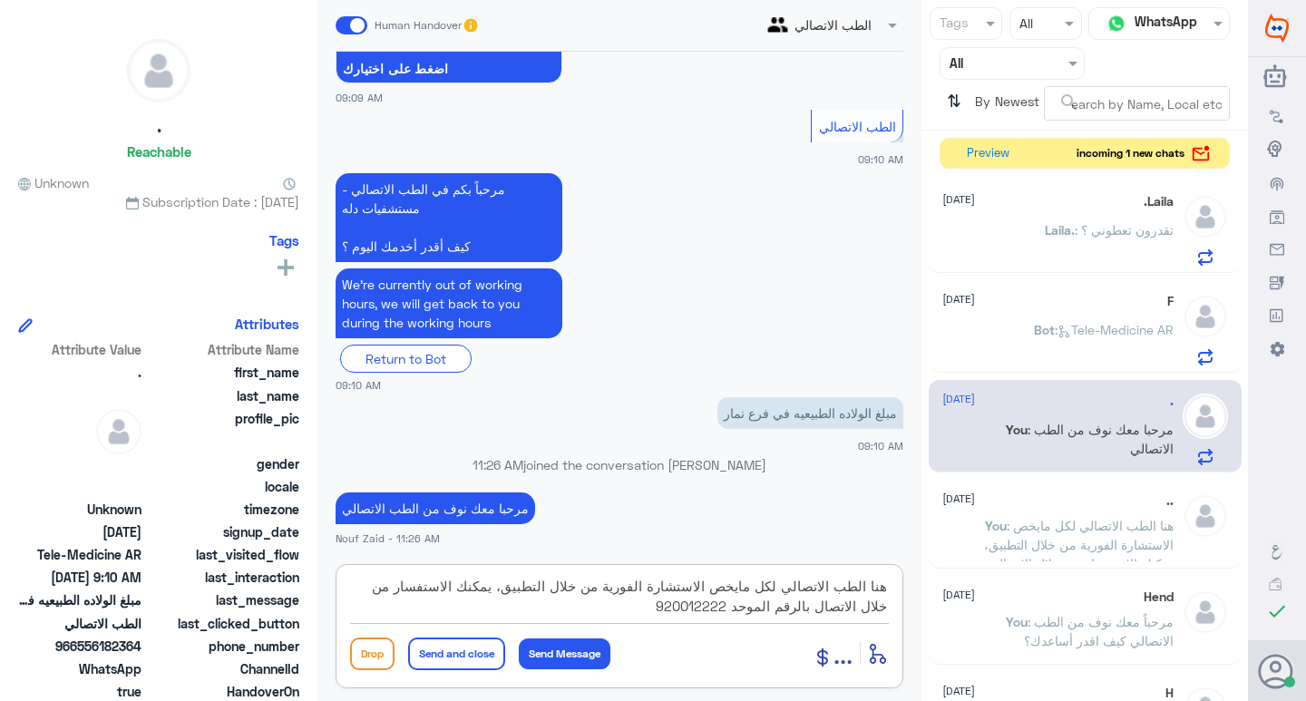
type textarea "هنا الطب الاتصالي لكل مايخص الاستشارة الفورية من خلال التطبيق، يمكنك الاستفسار …"
click at [458, 648] on button "Send and close" at bounding box center [456, 654] width 97 height 33
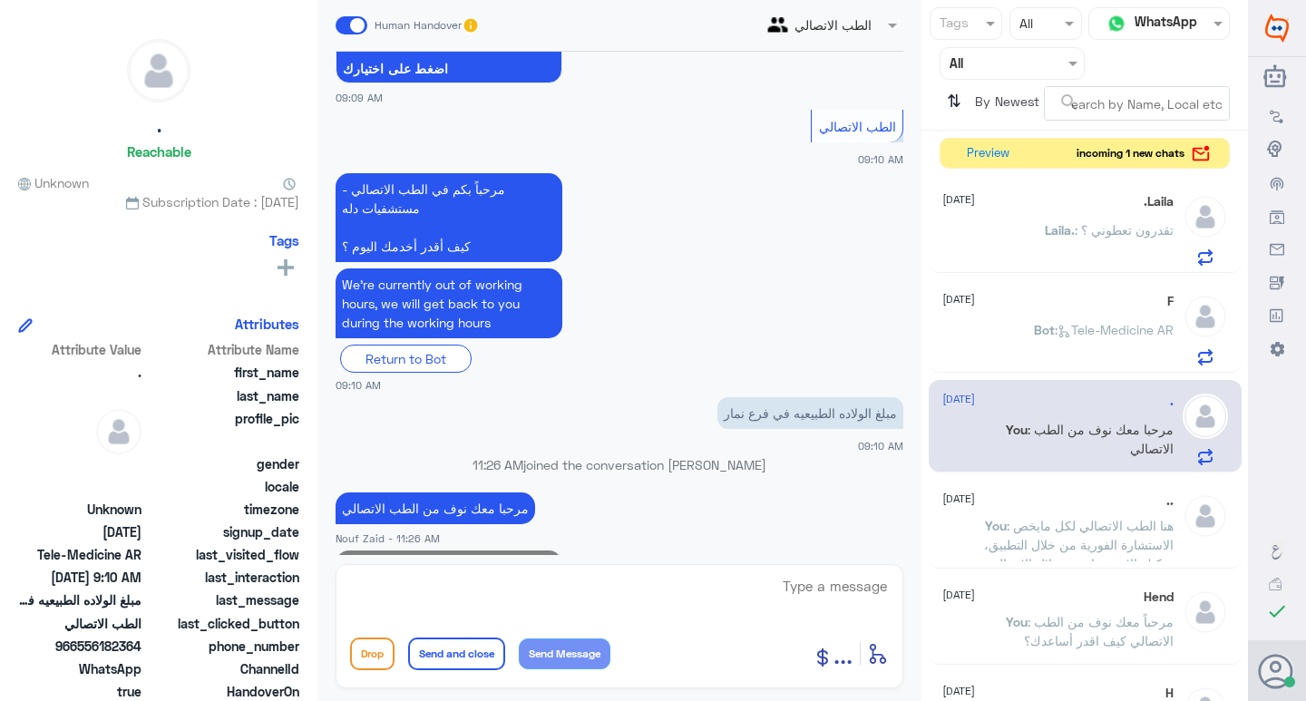
scroll to position [648, 0]
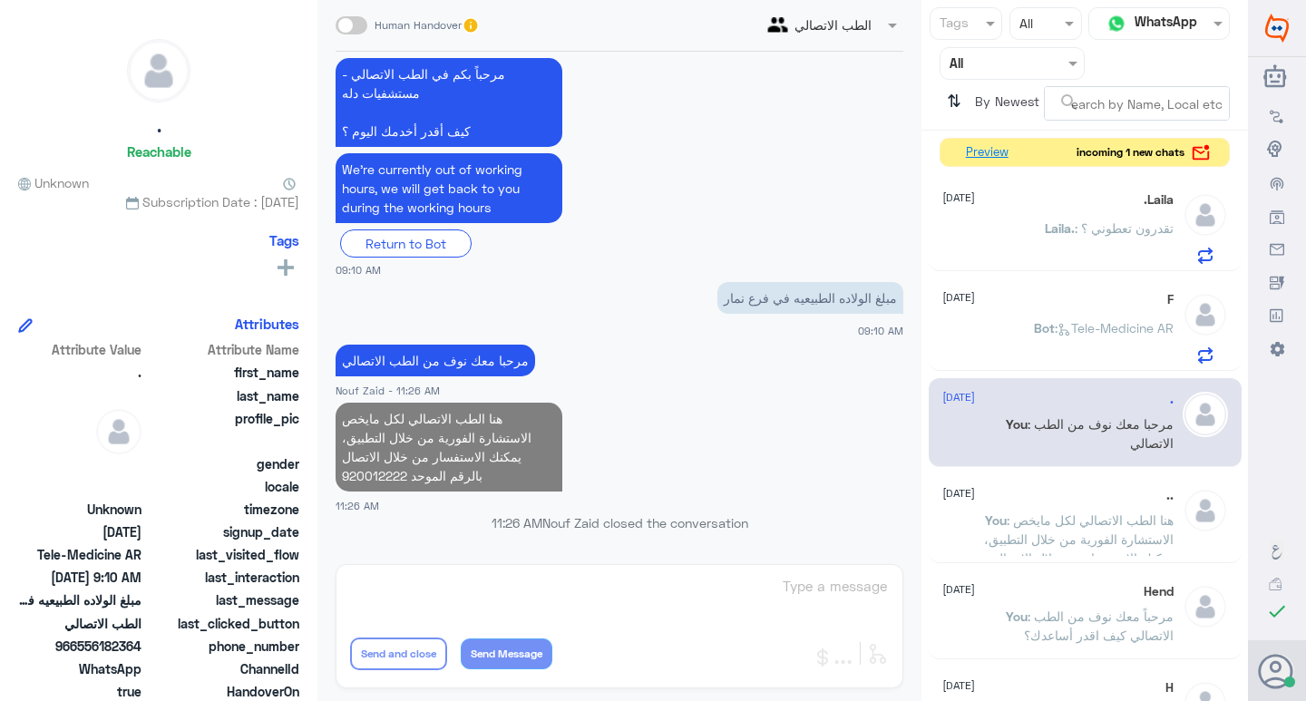
click at [991, 153] on button "Preview" at bounding box center [987, 153] width 56 height 28
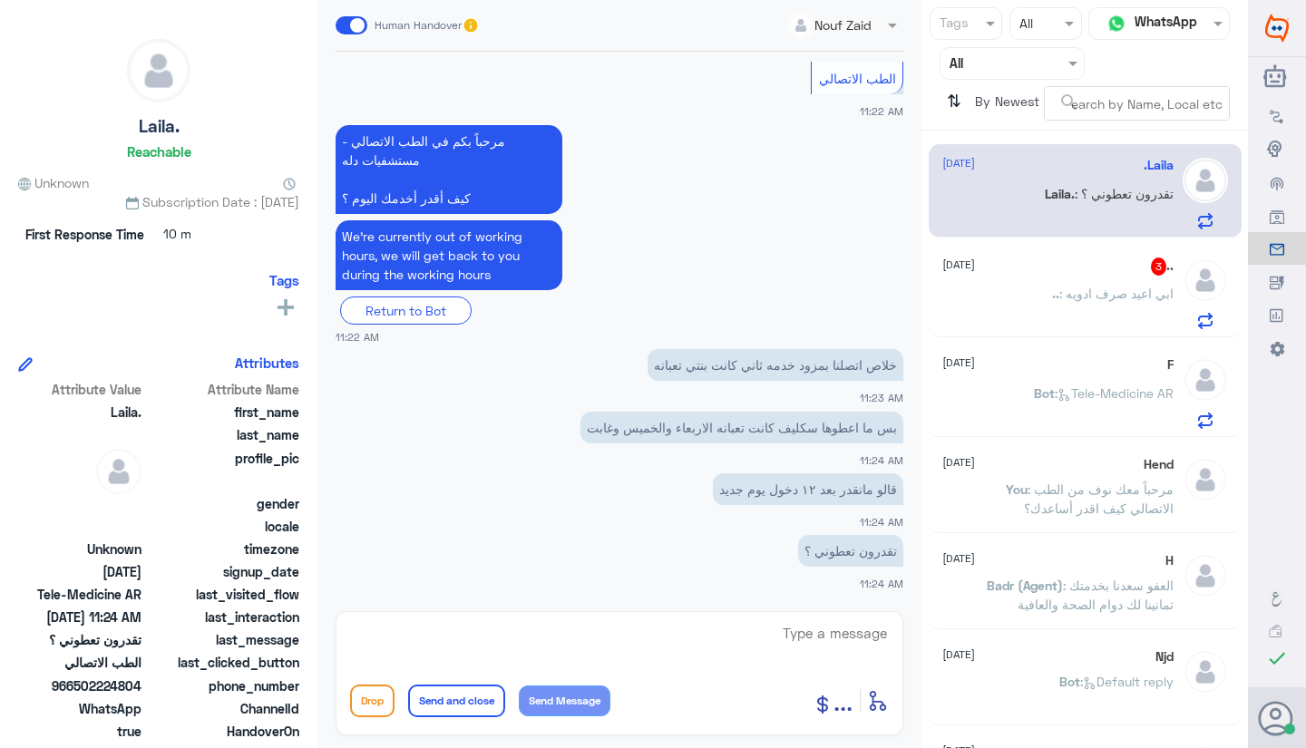
scroll to position [1164, 0]
